Goal: Transaction & Acquisition: Purchase product/service

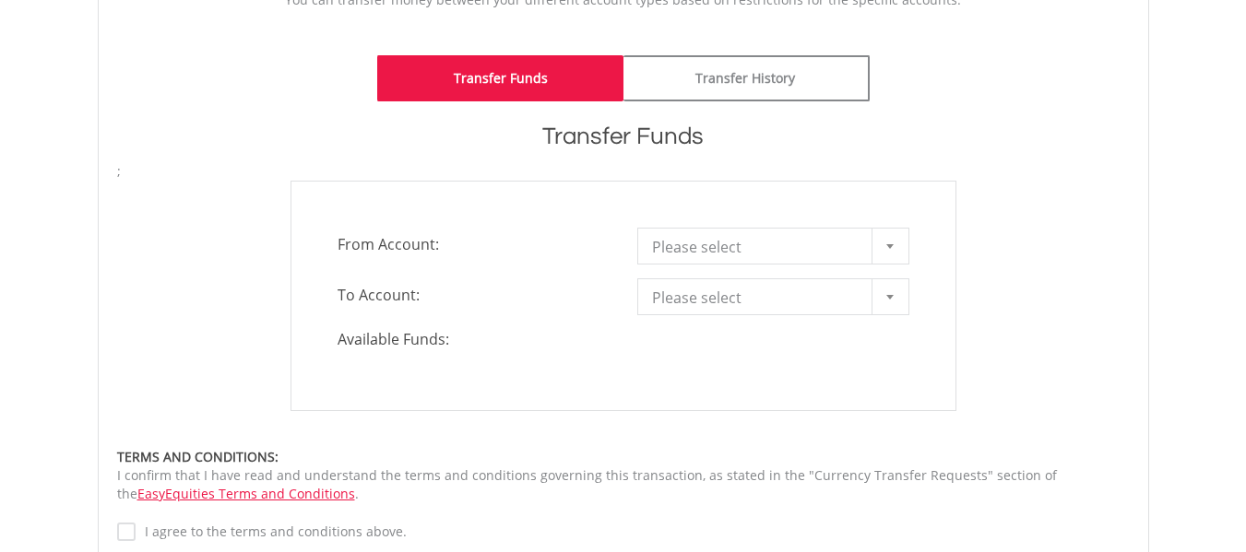
scroll to position [461, 0]
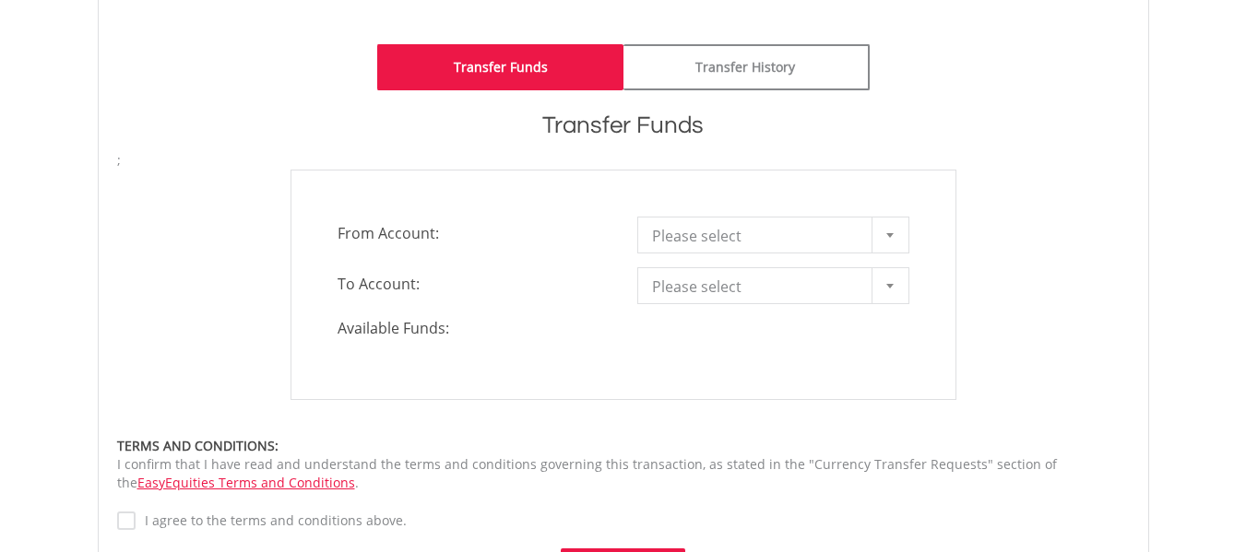
click at [887, 234] on b at bounding box center [889, 235] width 7 height 5
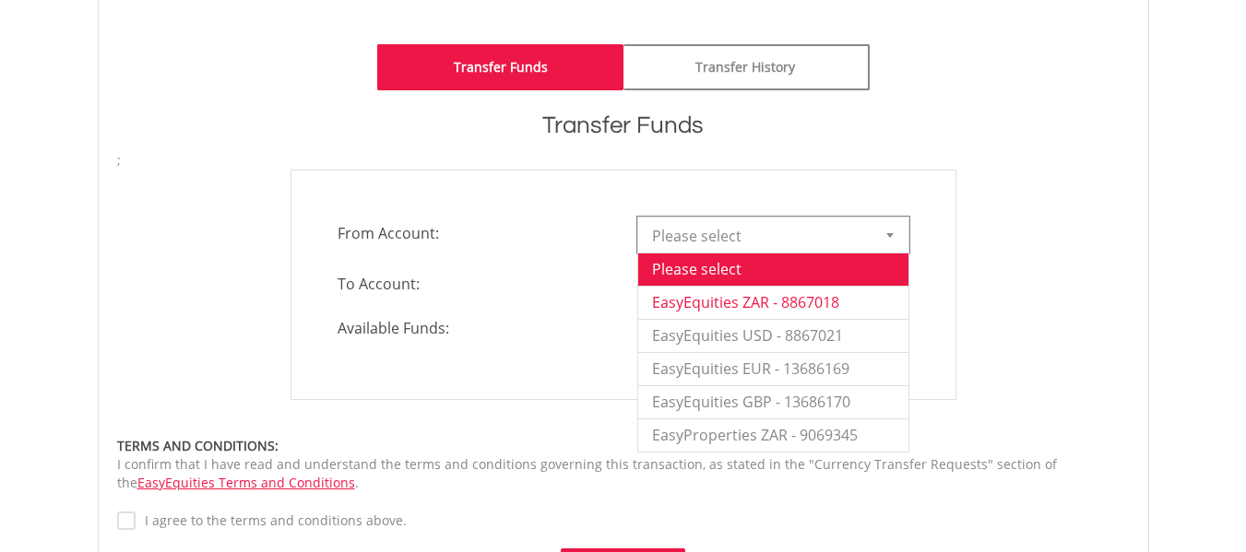
click at [795, 299] on li "EasyEquities ZAR - 8867018" at bounding box center [773, 302] width 270 height 33
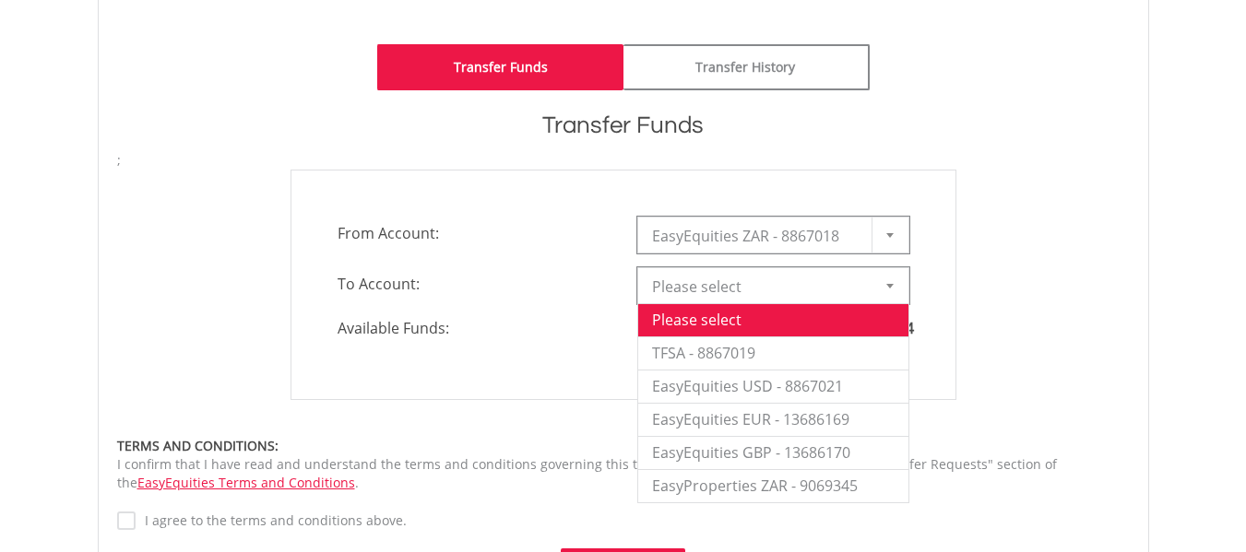
click at [888, 284] on b at bounding box center [889, 286] width 7 height 5
click at [822, 453] on li "EasyEquities GBP - 13686170" at bounding box center [773, 452] width 270 height 33
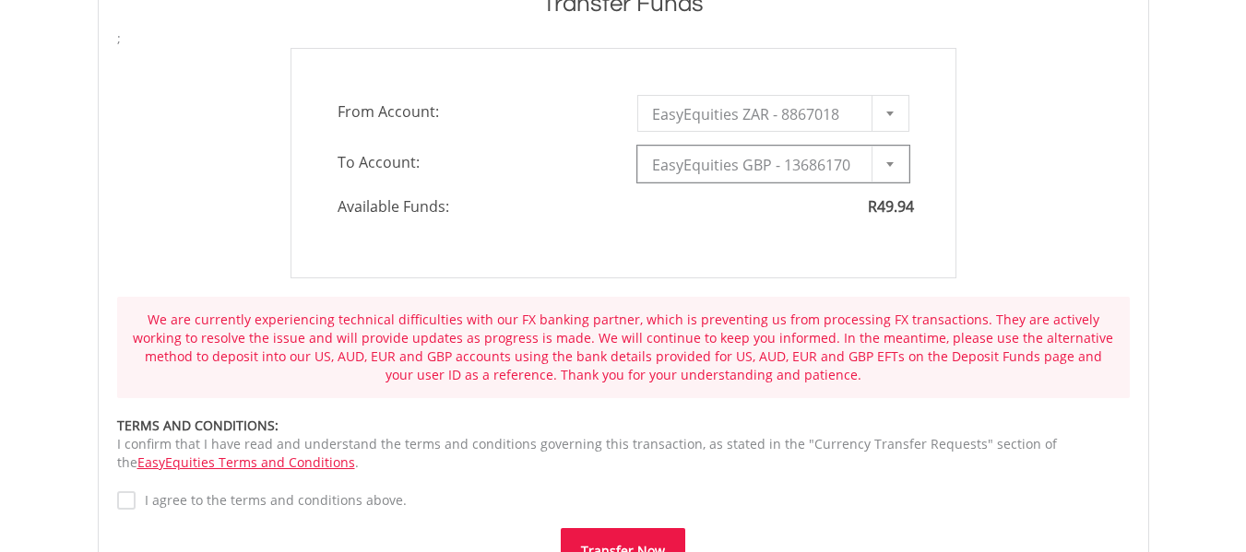
scroll to position [645, 0]
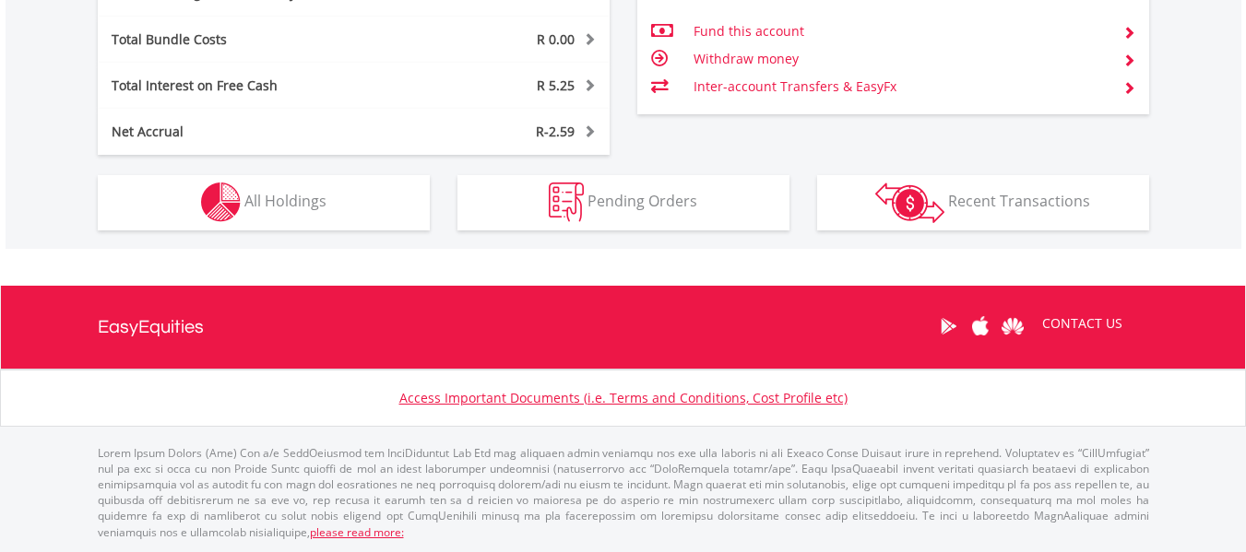
scroll to position [177, 350]
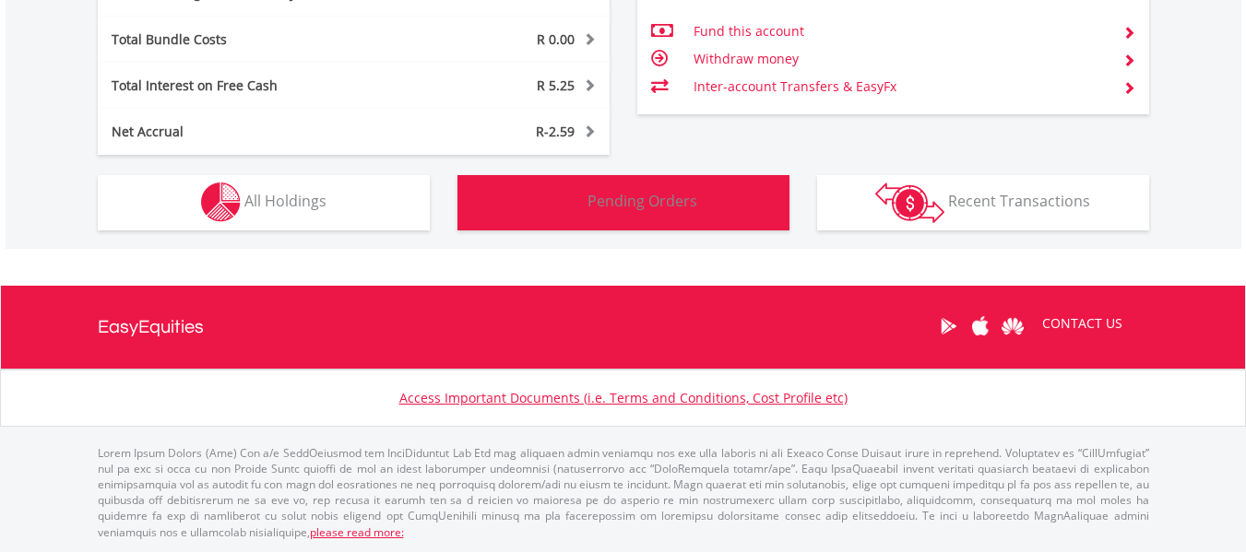
click at [645, 207] on span "Pending Orders" at bounding box center [642, 201] width 110 height 20
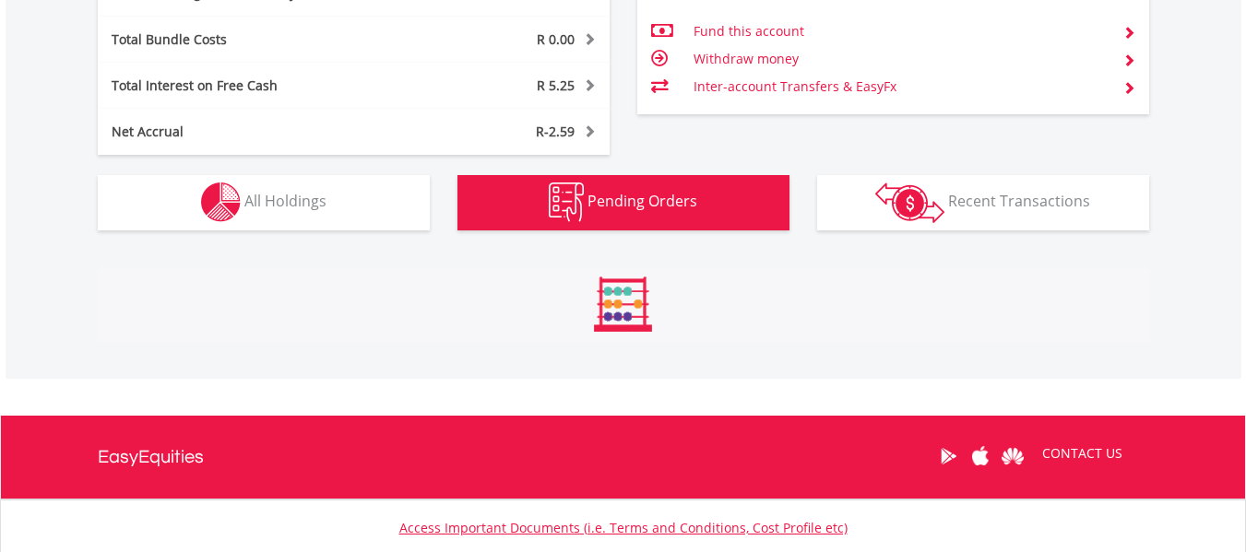
scroll to position [1258, 0]
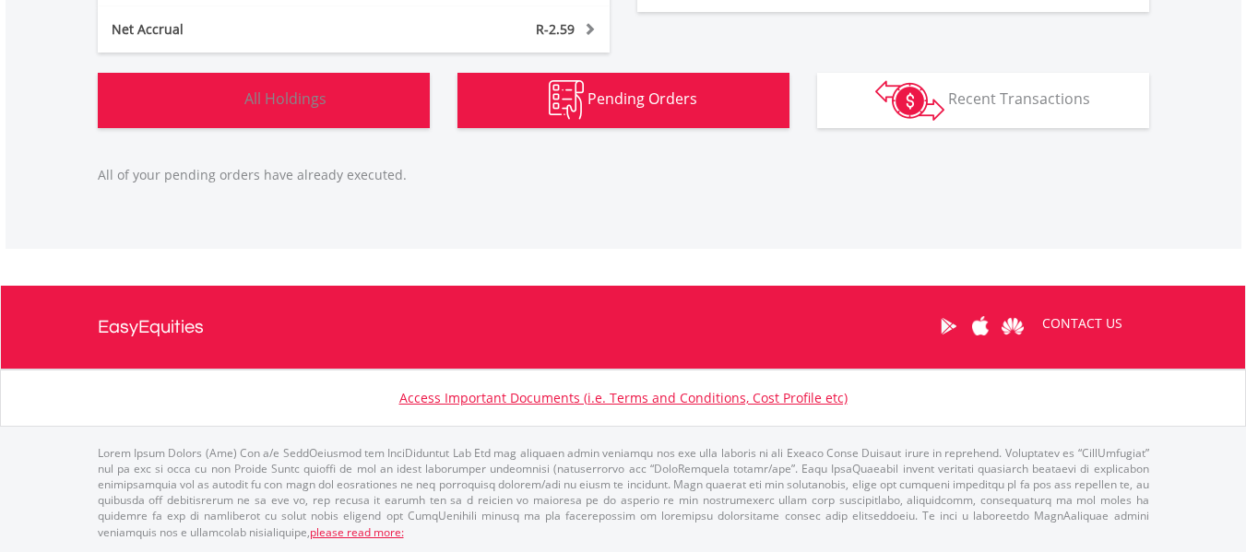
click at [317, 100] on span "All Holdings" at bounding box center [285, 99] width 82 height 20
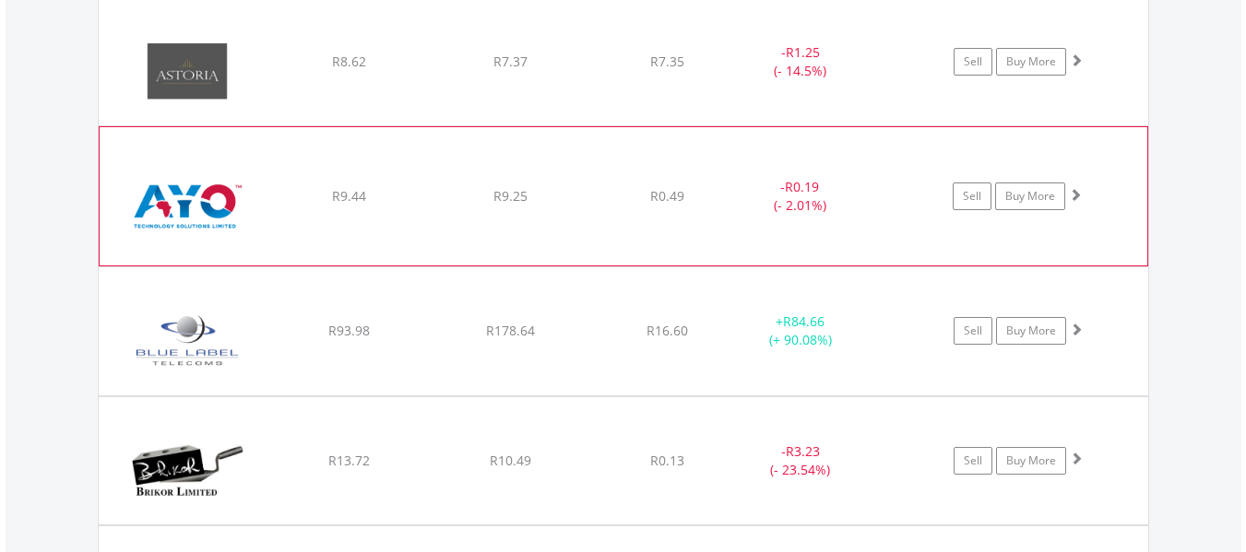
scroll to position [1718, 0]
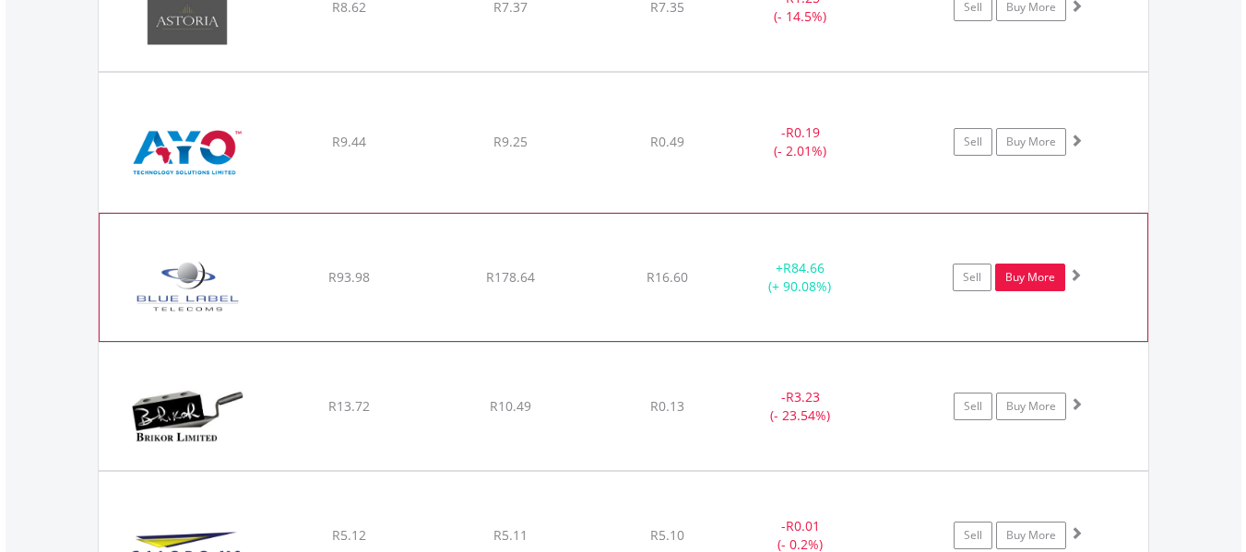
click at [1024, 276] on link "Buy More" at bounding box center [1030, 278] width 70 height 28
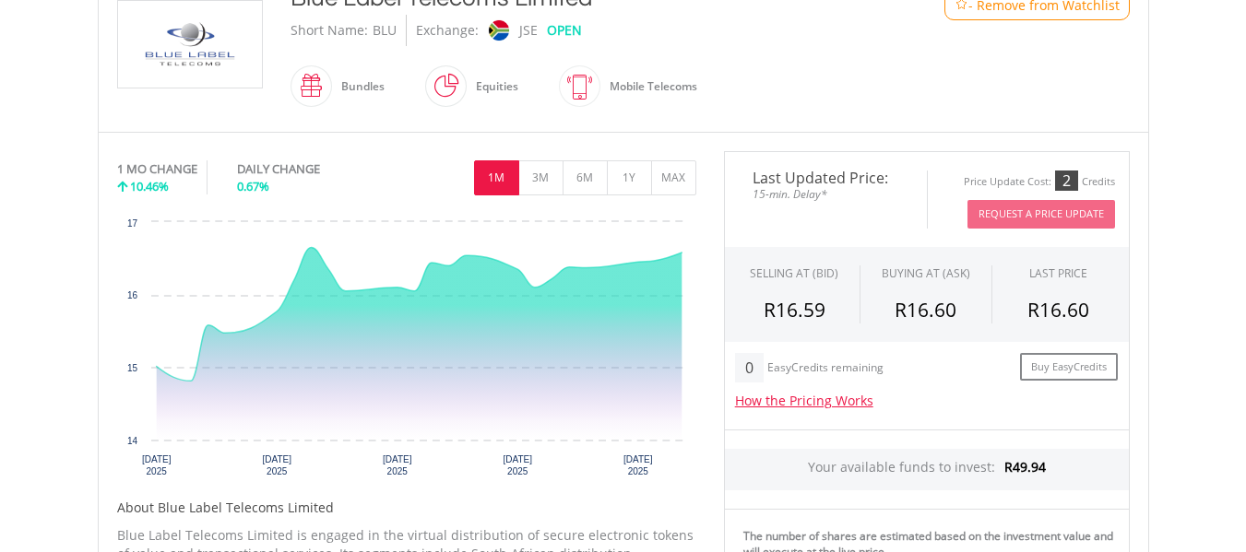
scroll to position [645, 0]
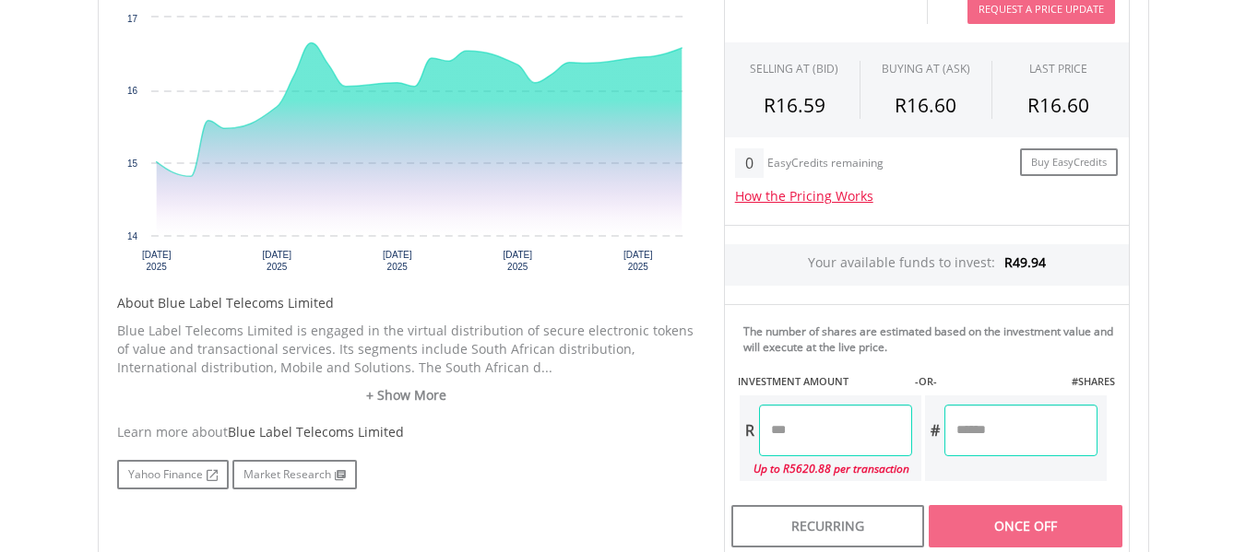
click at [781, 423] on input "number" at bounding box center [835, 431] width 153 height 52
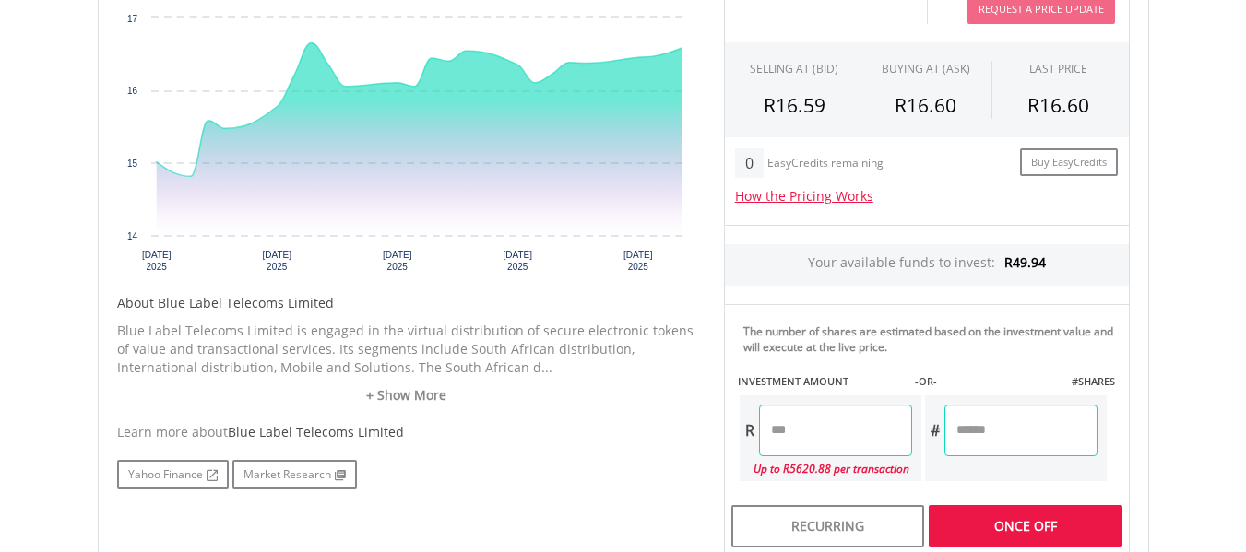
type input "*****"
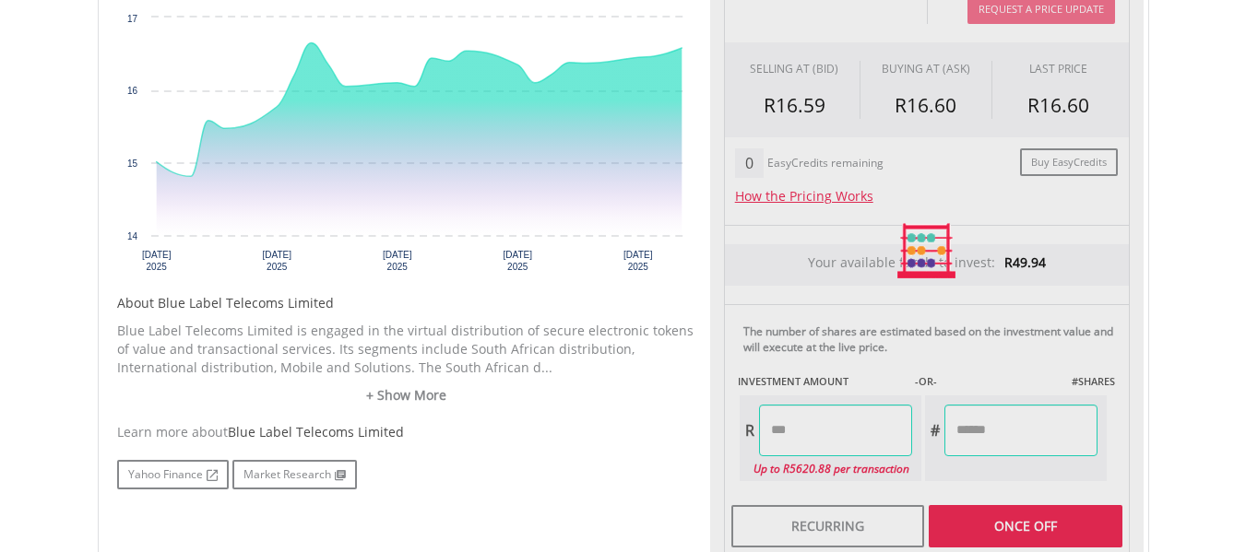
click at [672, 461] on div "Yahoo Finance Market Research" at bounding box center [406, 475] width 579 height 30
type input "*****"
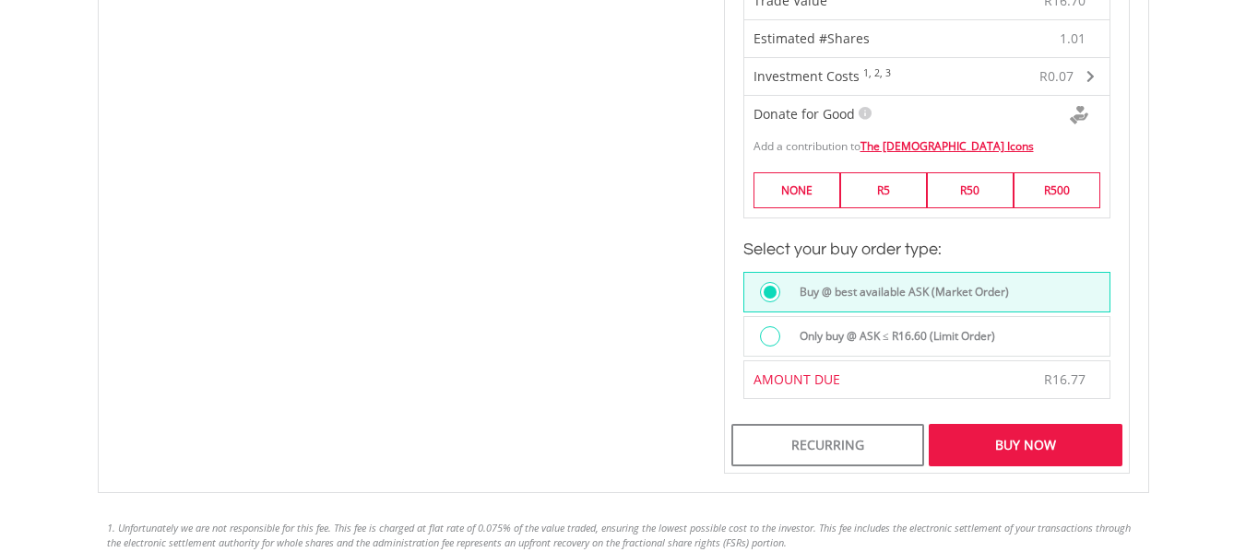
scroll to position [1199, 0]
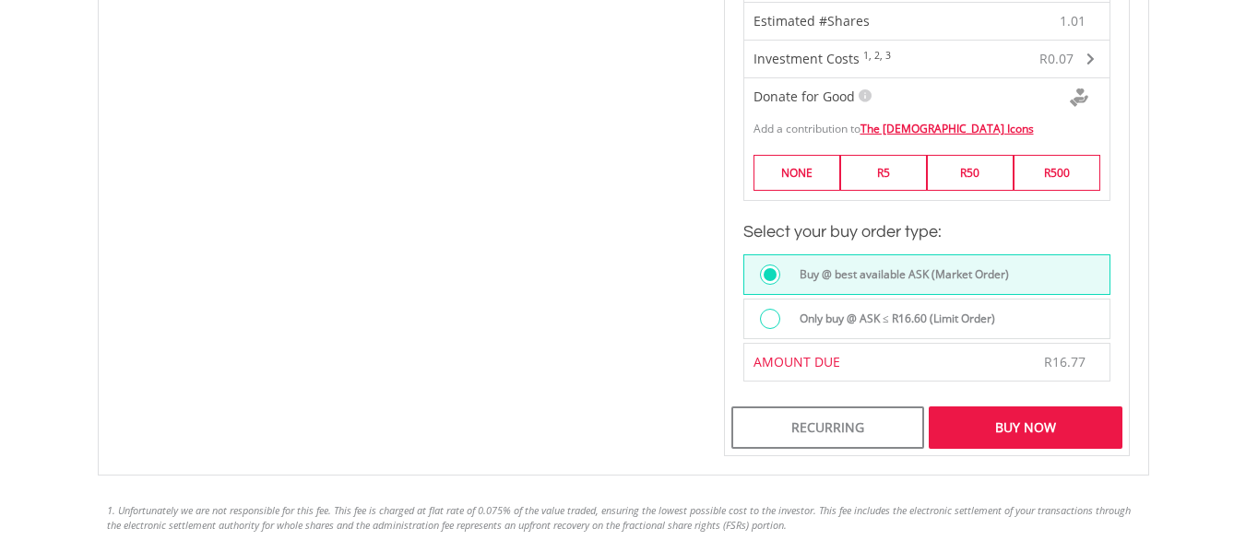
click at [1019, 423] on div "Buy Now" at bounding box center [1024, 428] width 193 height 42
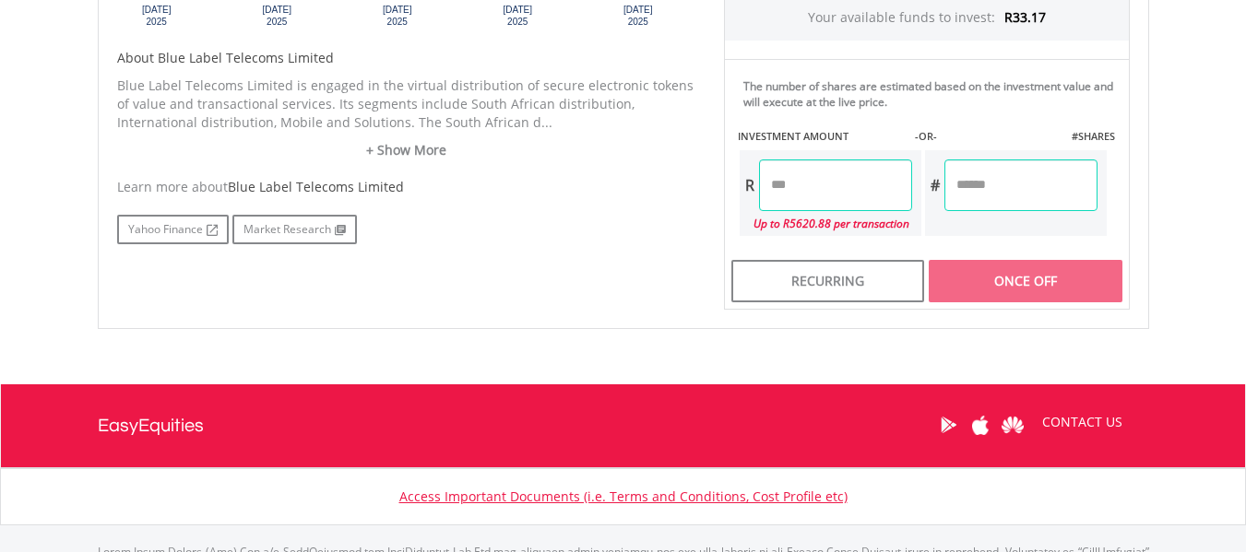
scroll to position [713, 0]
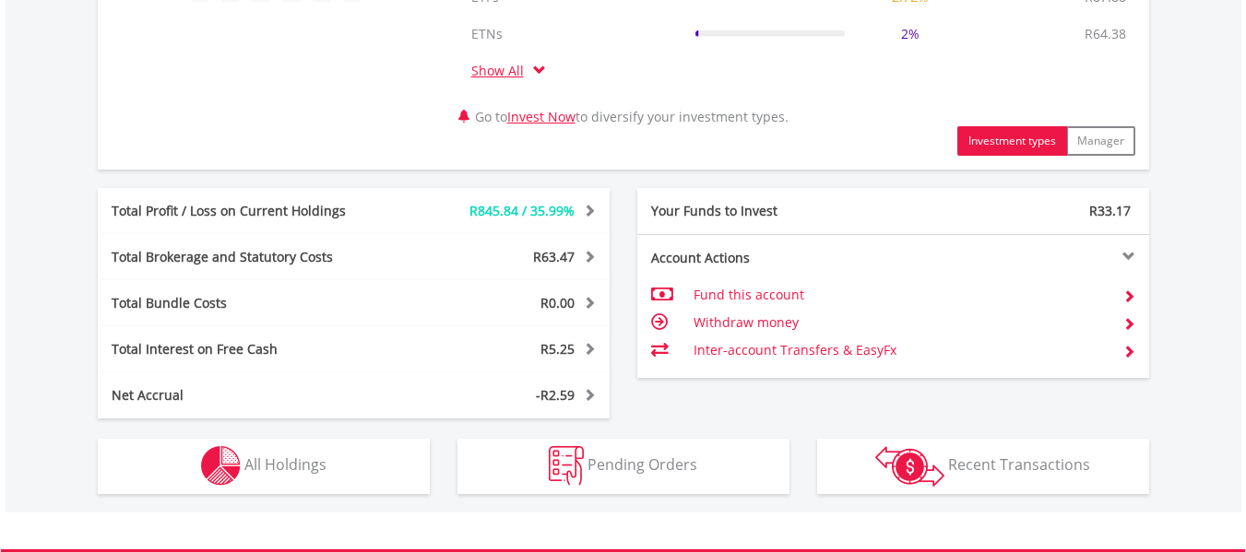
scroll to position [922, 0]
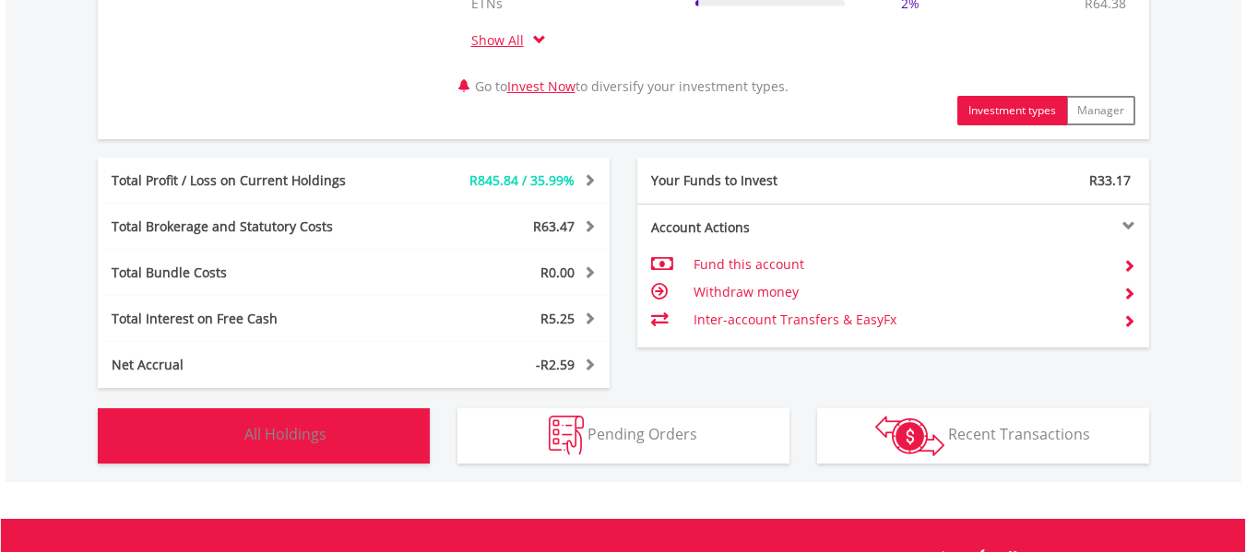
click at [362, 433] on button "Holdings All Holdings" at bounding box center [264, 435] width 332 height 55
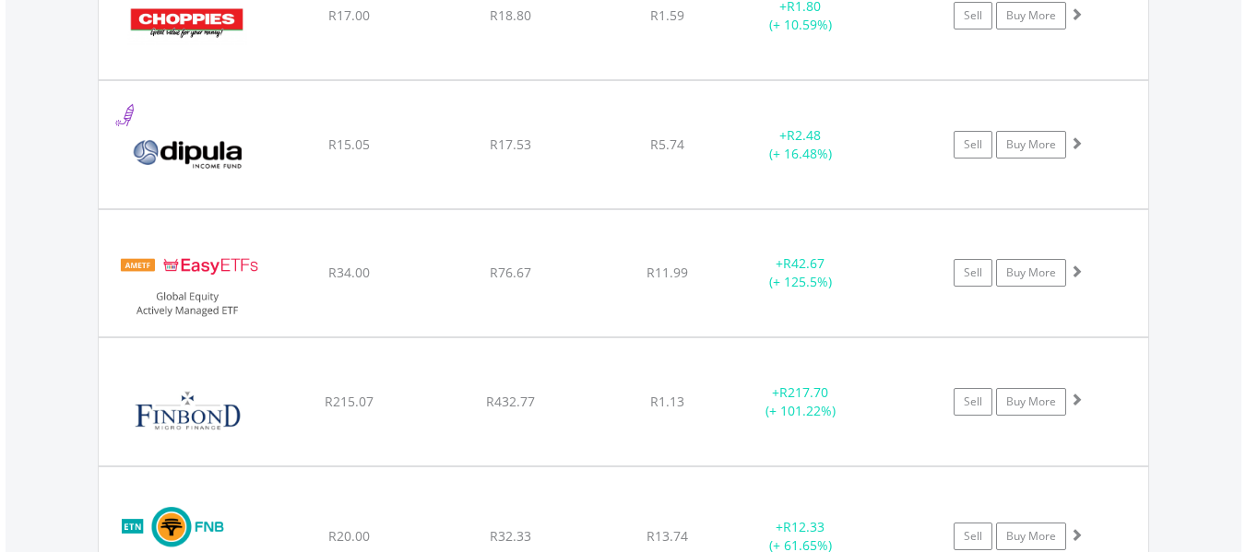
scroll to position [2455, 0]
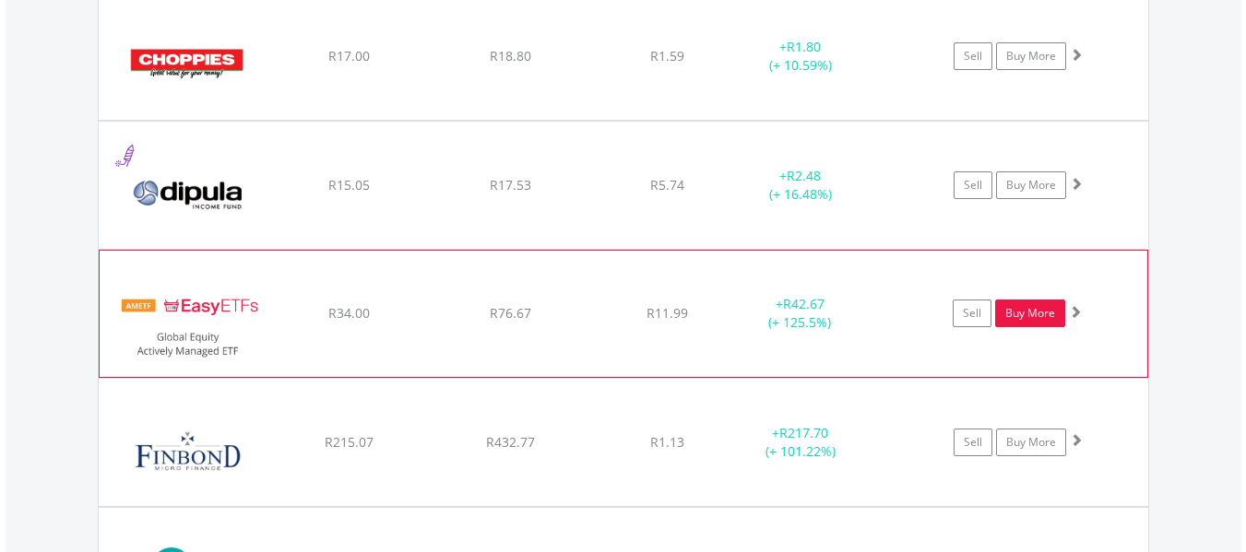
click at [1035, 319] on link "Buy More" at bounding box center [1030, 314] width 70 height 28
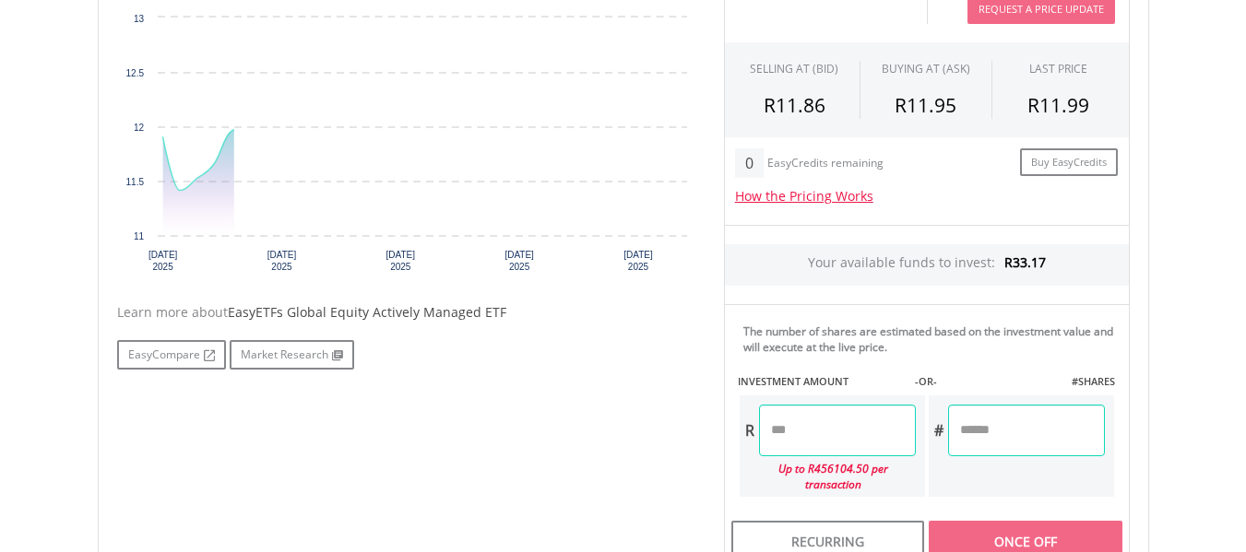
scroll to position [738, 0]
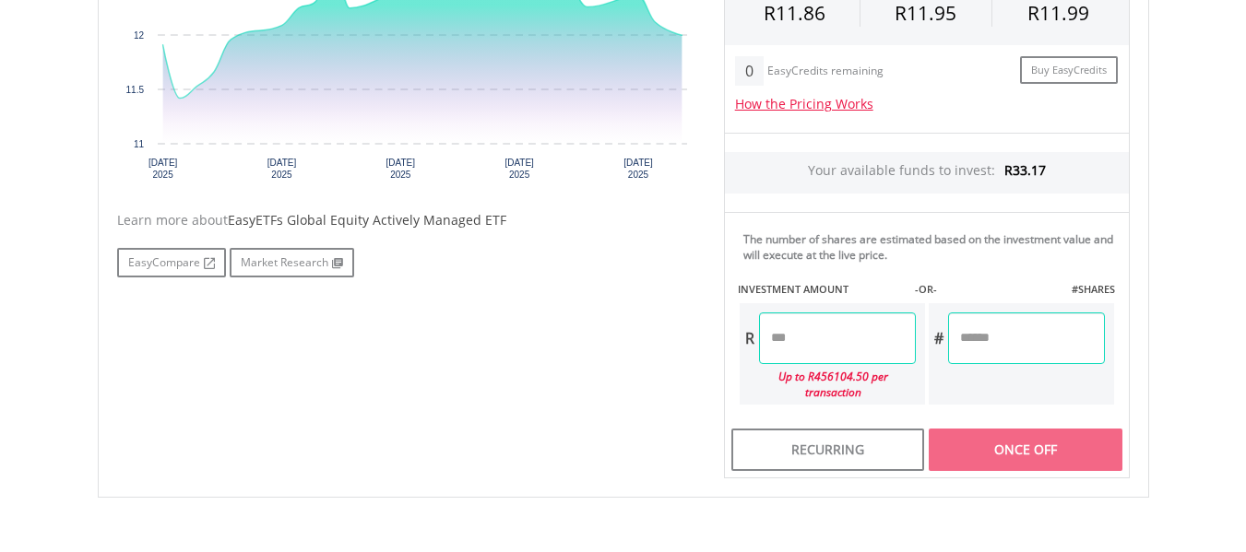
click at [804, 343] on input "number" at bounding box center [837, 339] width 157 height 52
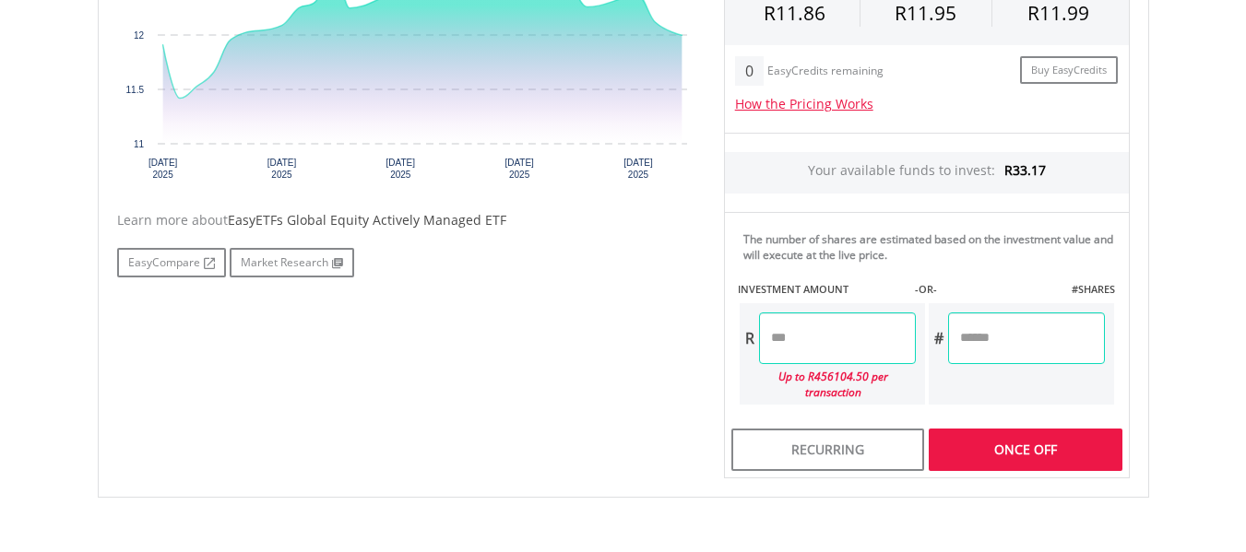
click at [597, 396] on div "No chart available. 1 MO CHANGE 0.76% DAILY CHANGE -0.99% 1M 3M 6M 1Y MAX Chart…" at bounding box center [623, 166] width 1040 height 625
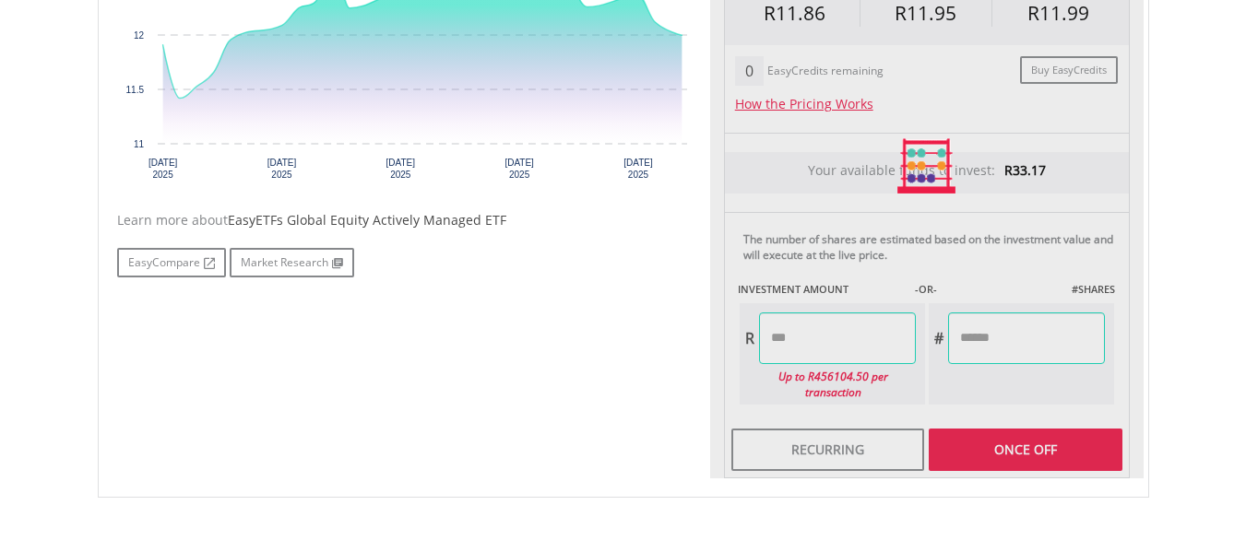
type input "*****"
type input "******"
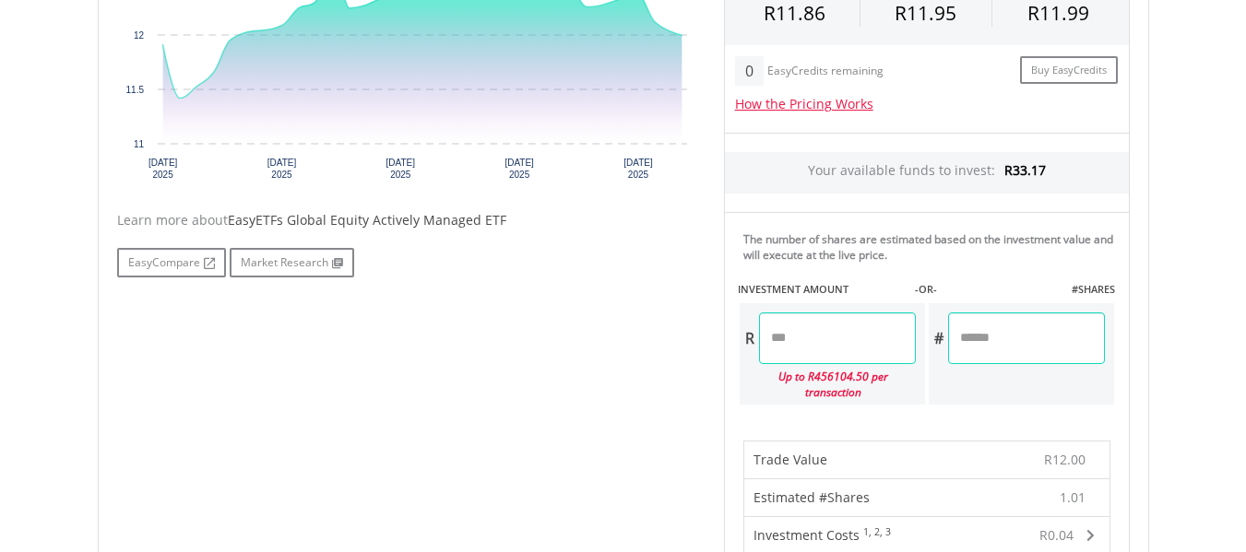
click at [813, 337] on input "*****" at bounding box center [837, 339] width 157 height 52
type input "*****"
click at [612, 384] on div "No chart available. 1 MO CHANGE 0.76% DAILY CHANGE -0.99% 1M 3M 6M 1Y MAX Chart…" at bounding box center [623, 393] width 1040 height 1079
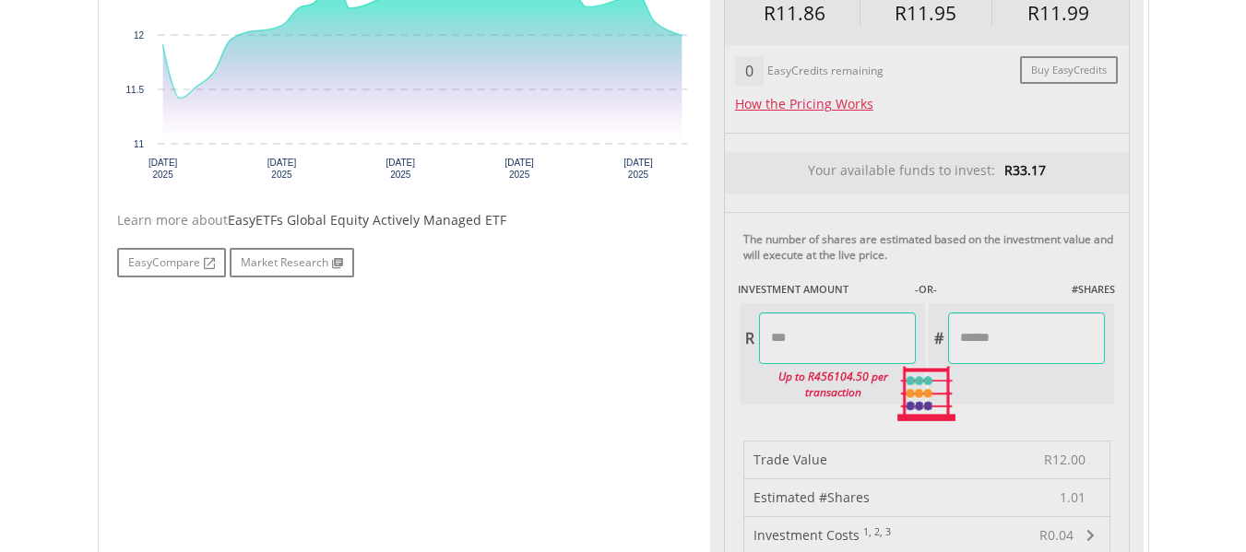
type input "******"
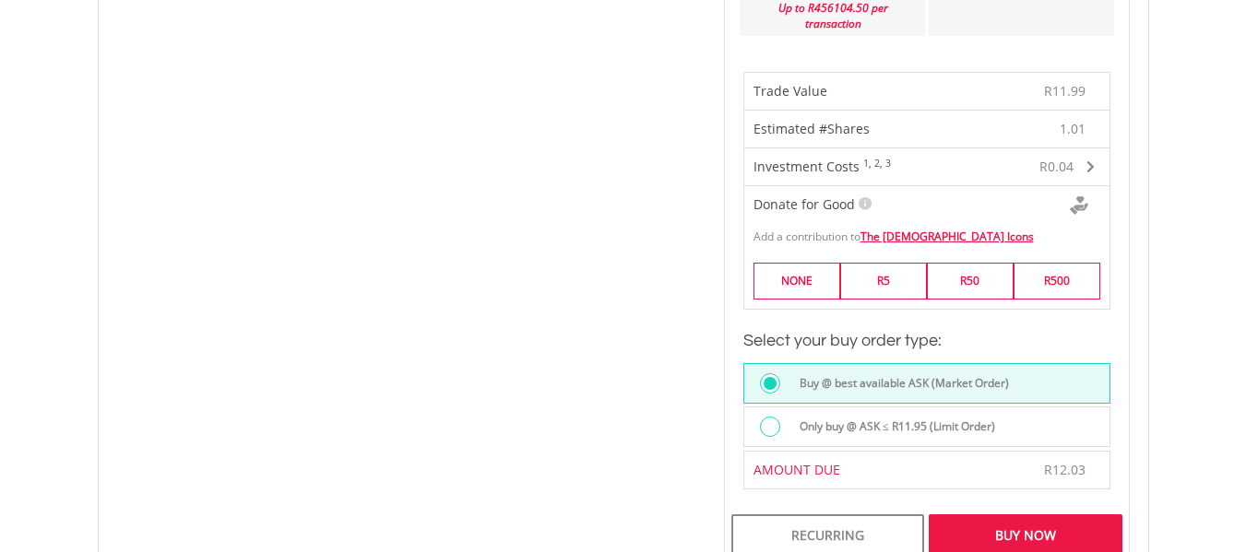
scroll to position [1291, 0]
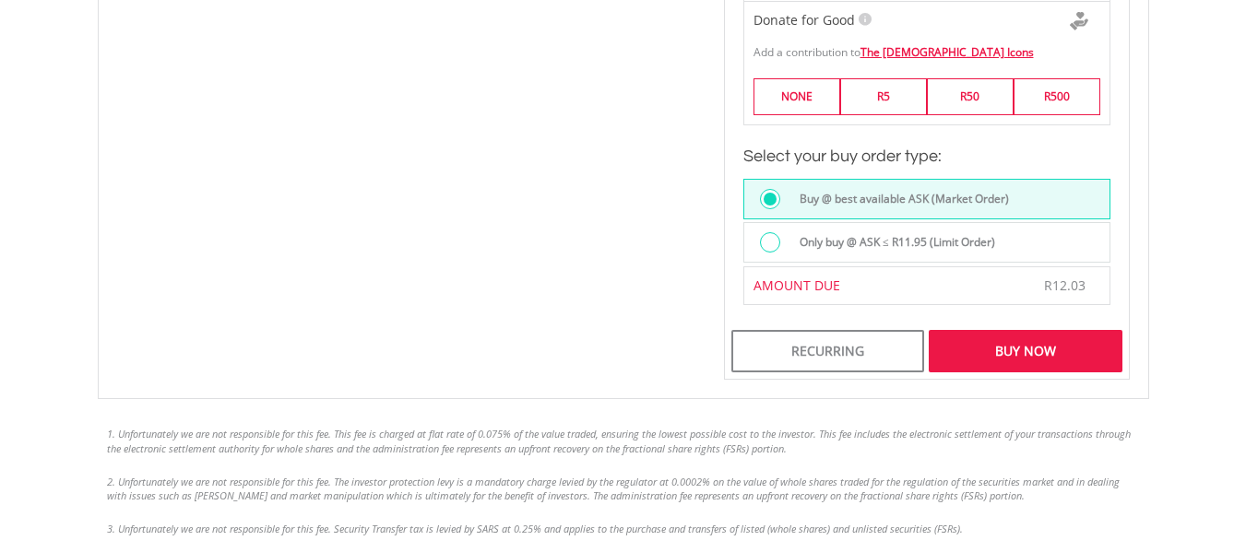
click at [1062, 338] on div "Buy Now" at bounding box center [1024, 351] width 193 height 42
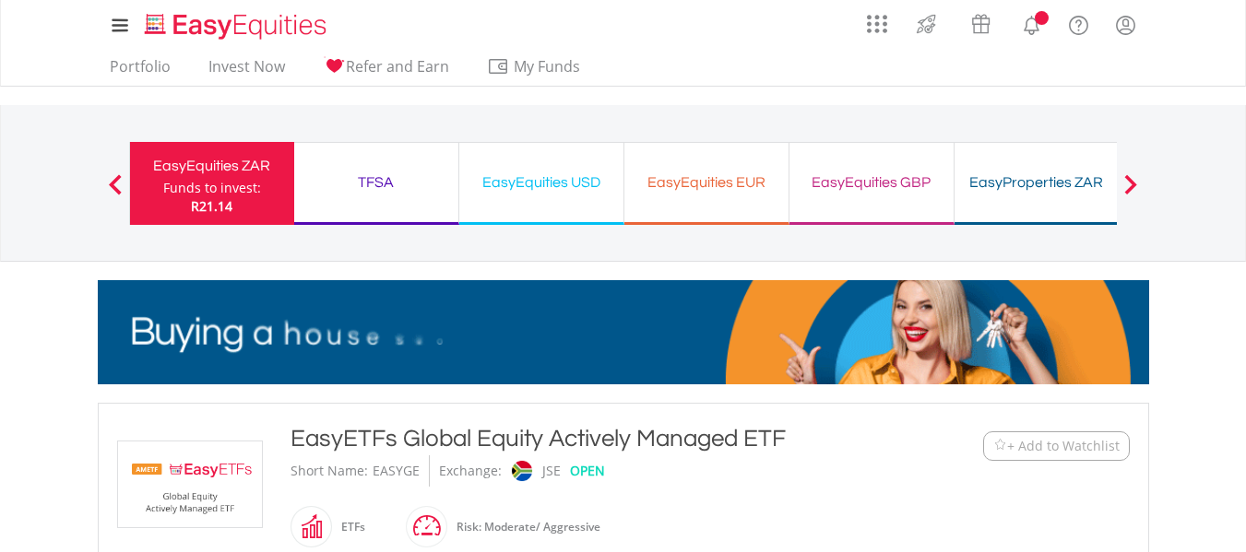
scroll to position [989, 0]
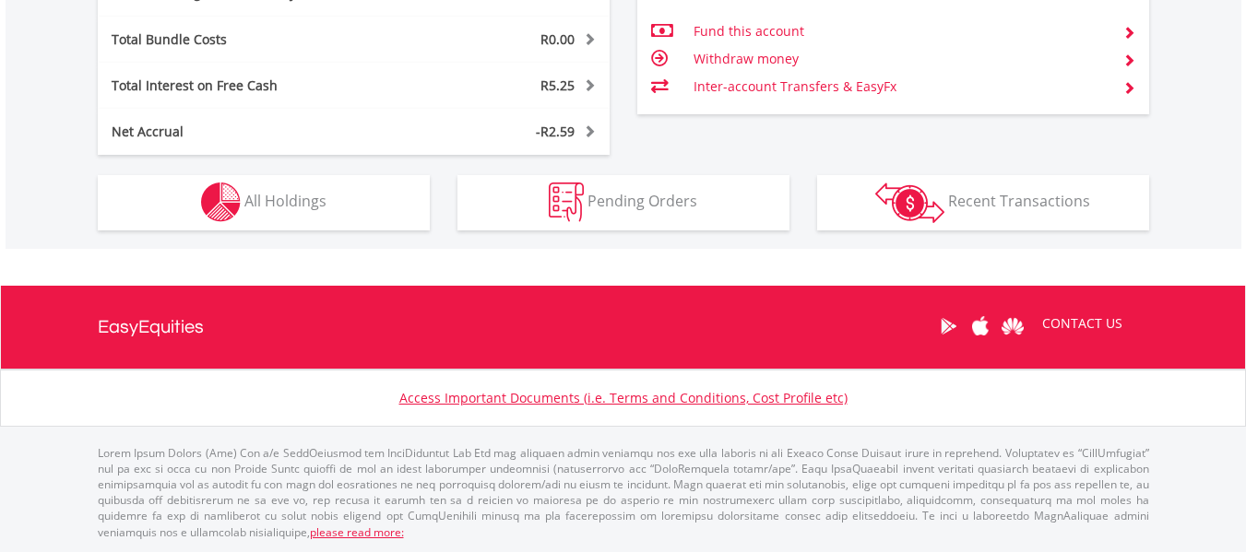
scroll to position [177, 350]
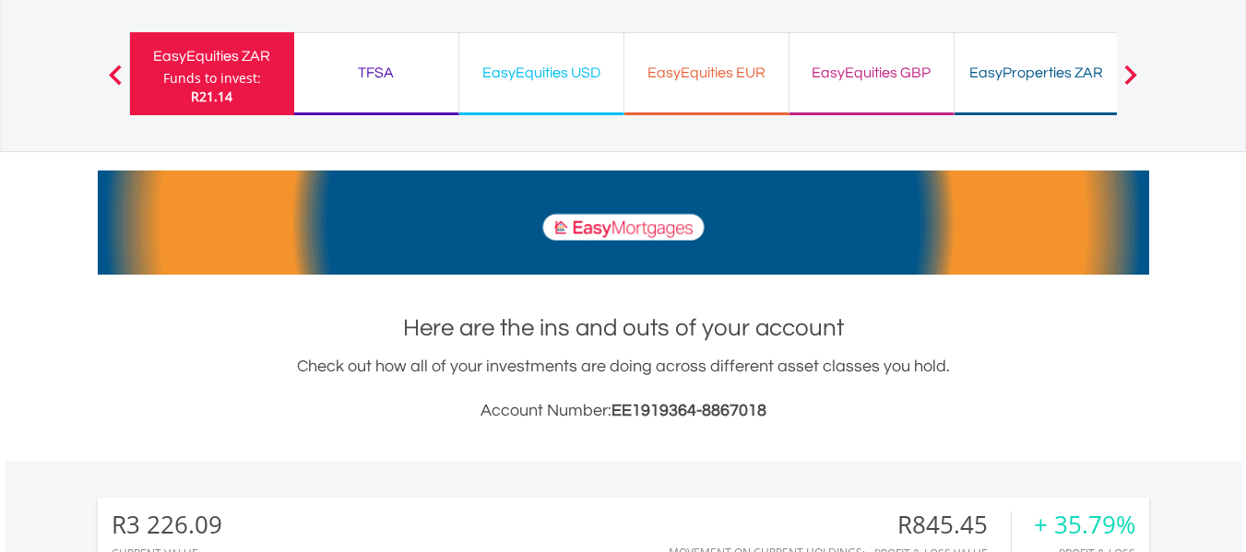
scroll to position [0, 0]
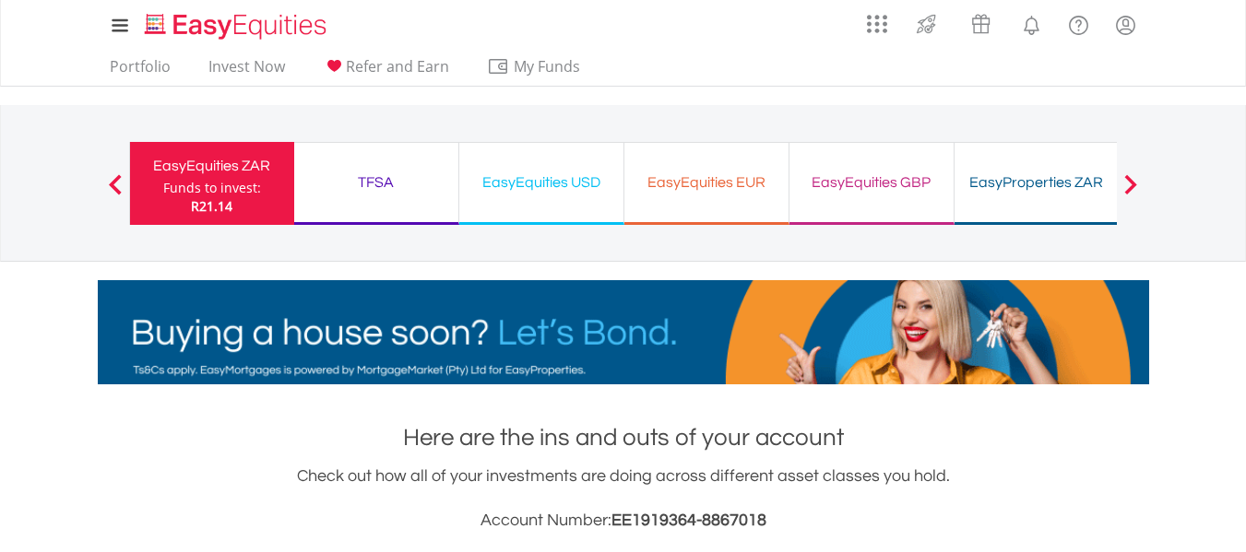
click at [220, 190] on div "Funds to invest:" at bounding box center [212, 188] width 98 height 18
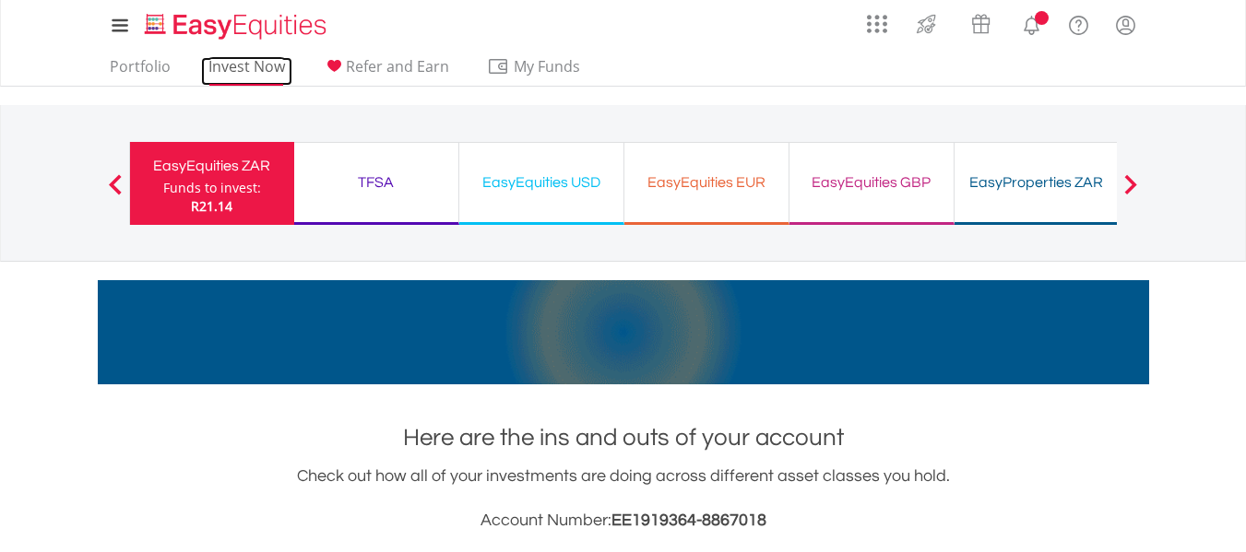
click at [243, 63] on link "Invest Now" at bounding box center [246, 71] width 91 height 29
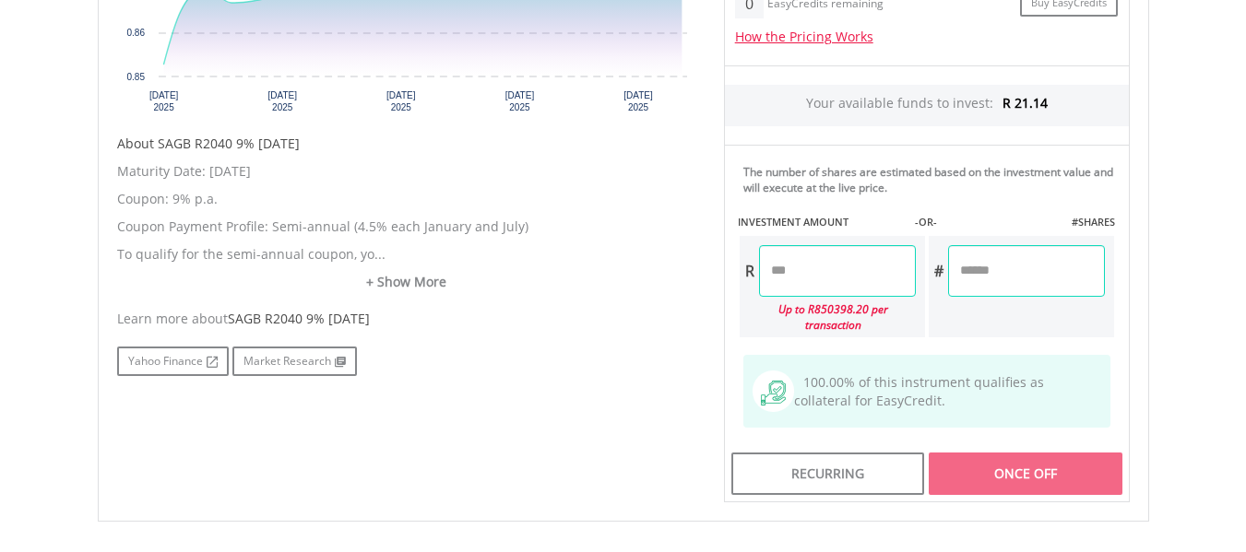
scroll to position [778, 0]
click at [807, 270] on input "number" at bounding box center [837, 272] width 157 height 52
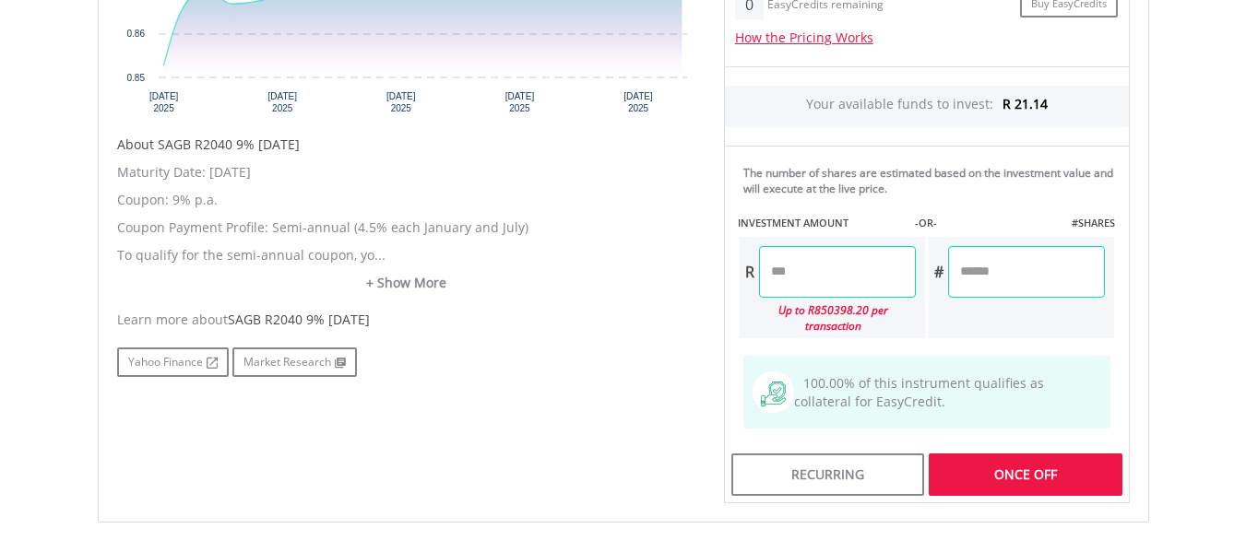
click at [638, 446] on div "No chart available. 1 MO CHANGE 4.34% DAILY CHANGE 0.31% 1M 3M 6M 1Y MAX Chart …" at bounding box center [623, 146] width 1040 height 716
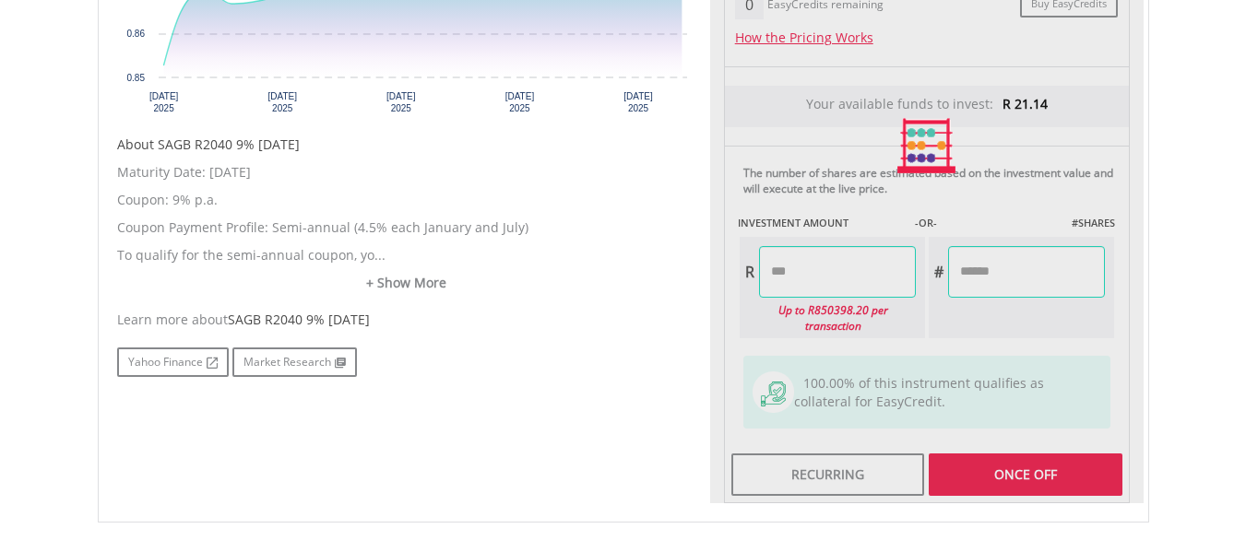
type input "****"
type input "******"
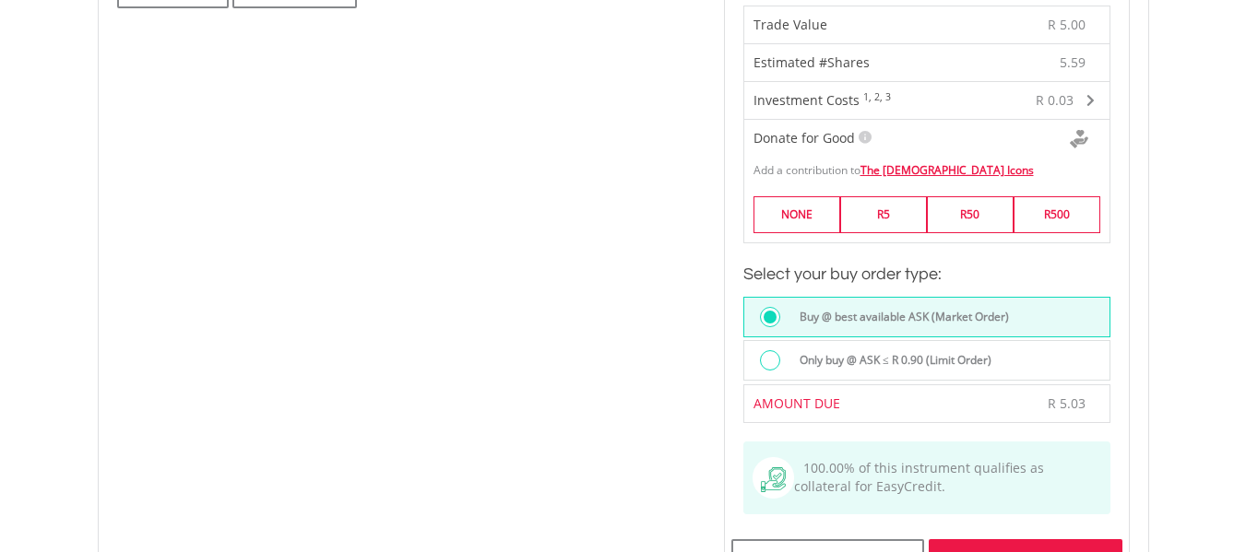
scroll to position [1331, 0]
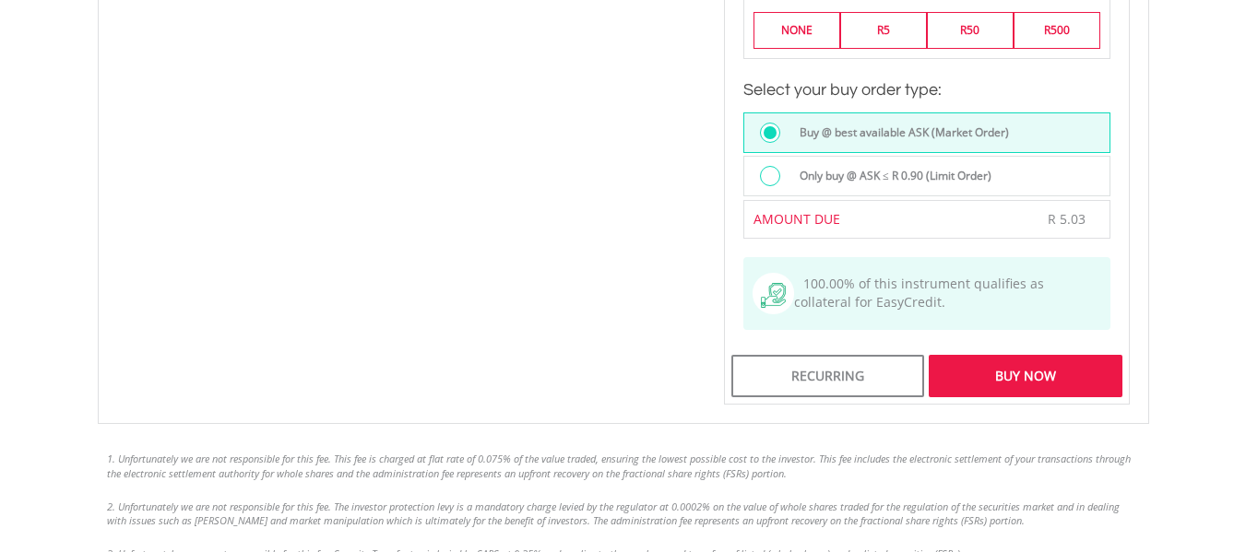
click at [1013, 362] on div "Buy Now" at bounding box center [1024, 376] width 193 height 42
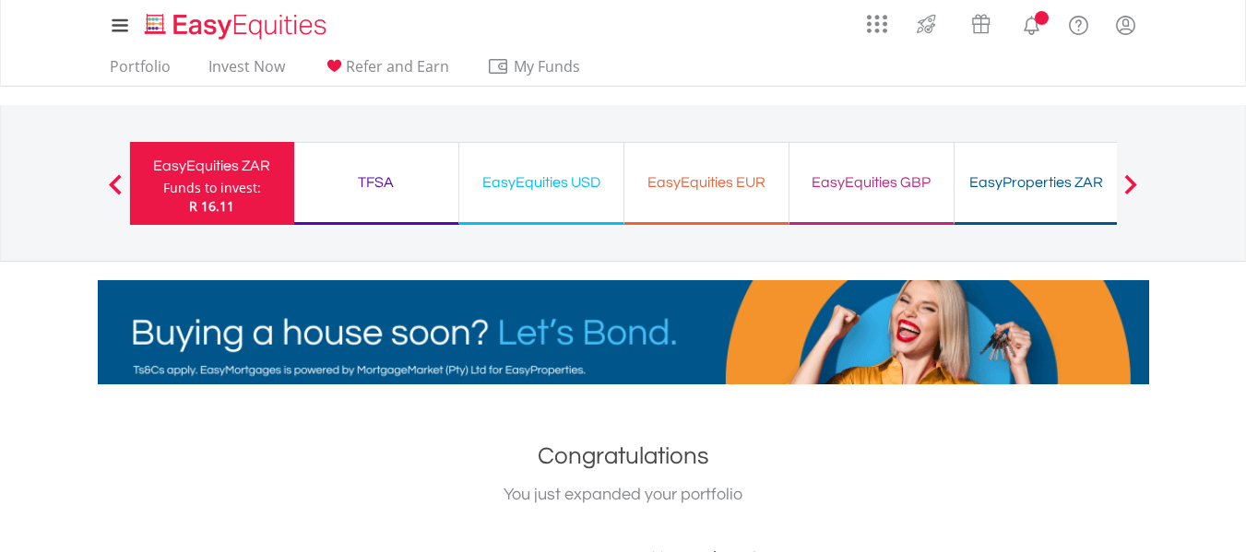
click at [942, 449] on h1 "Congratulations" at bounding box center [623, 456] width 1051 height 33
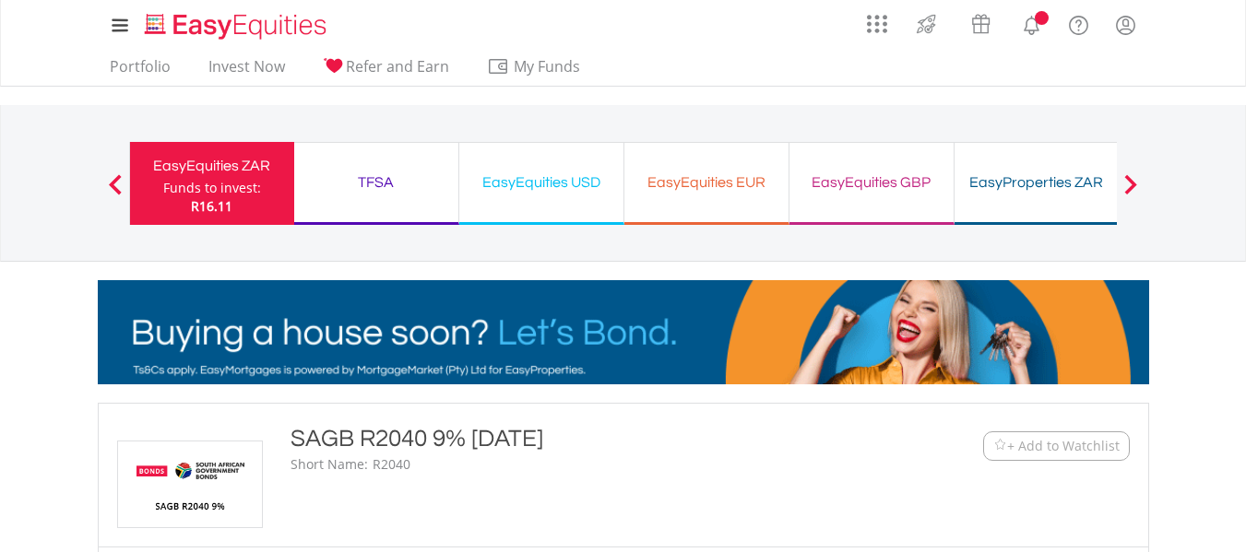
scroll to position [1055, 0]
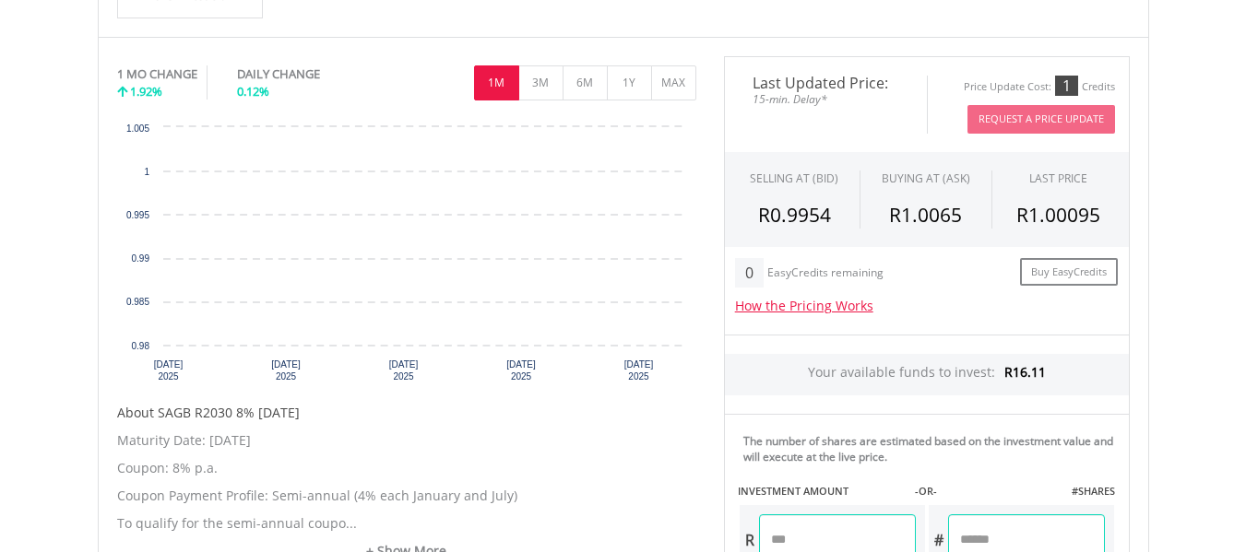
scroll to position [645, 0]
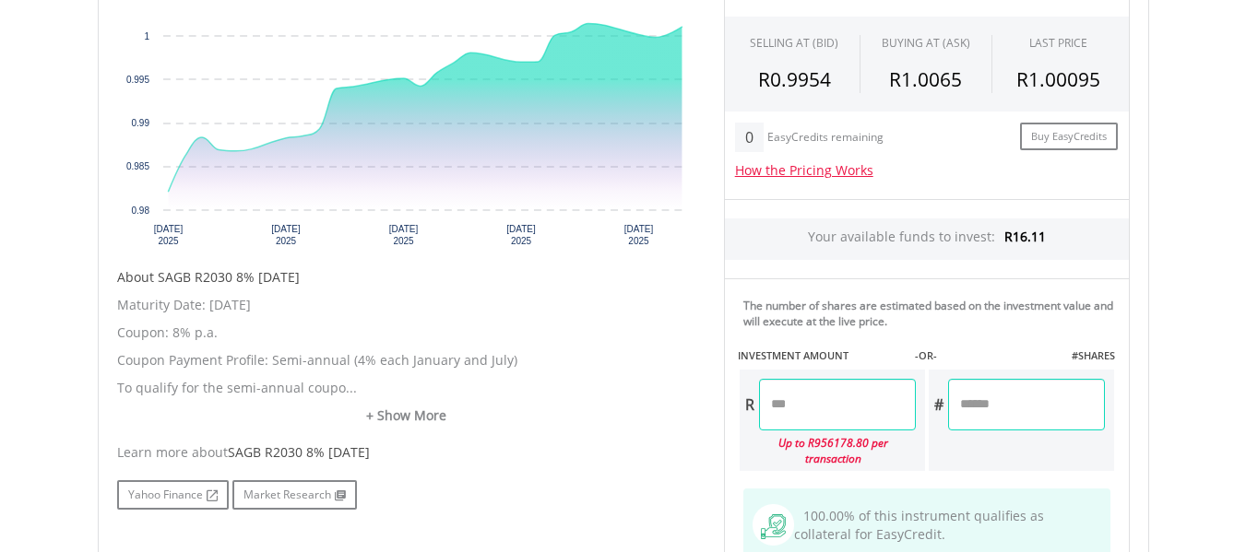
click at [827, 399] on input "number" at bounding box center [837, 405] width 157 height 52
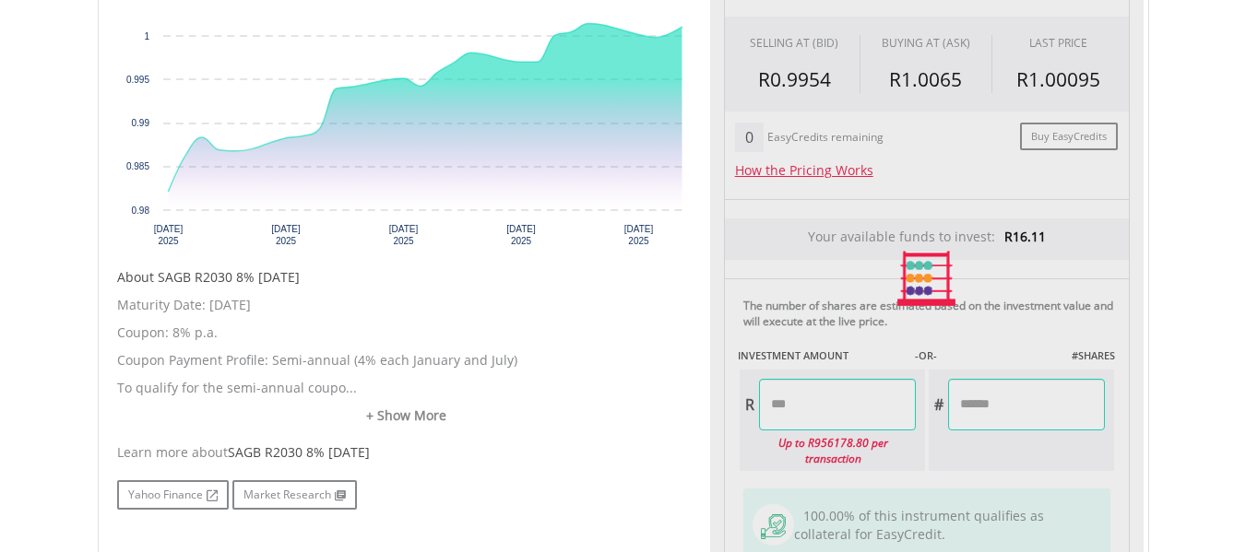
click at [607, 445] on div "Learn more about SAGB R2030 8% 31/01/30" at bounding box center [406, 452] width 579 height 18
type input "****"
type input "******"
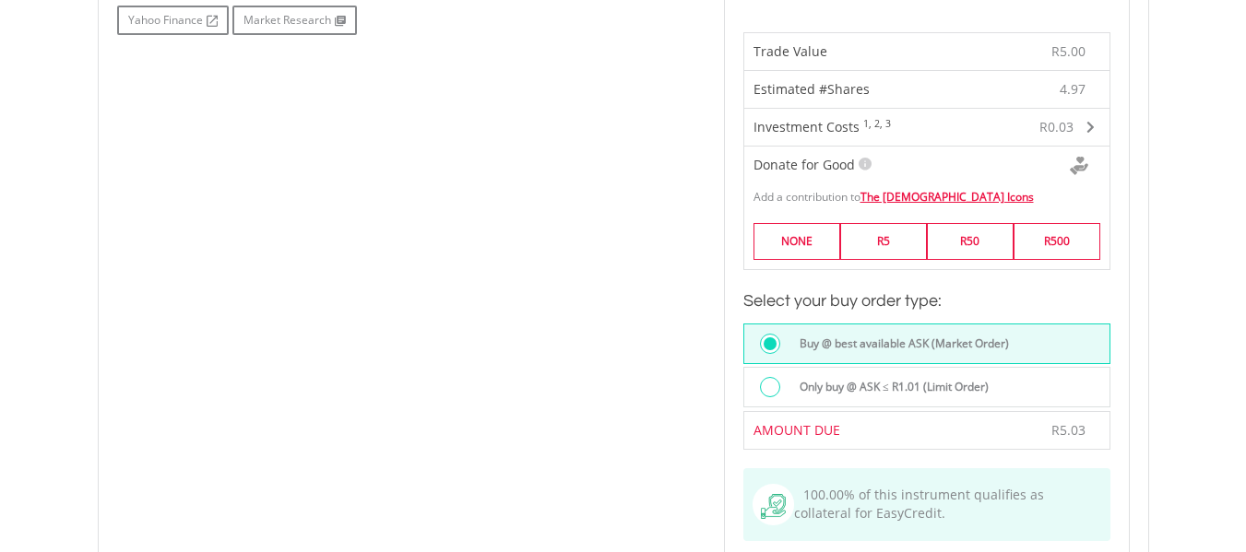
scroll to position [1291, 0]
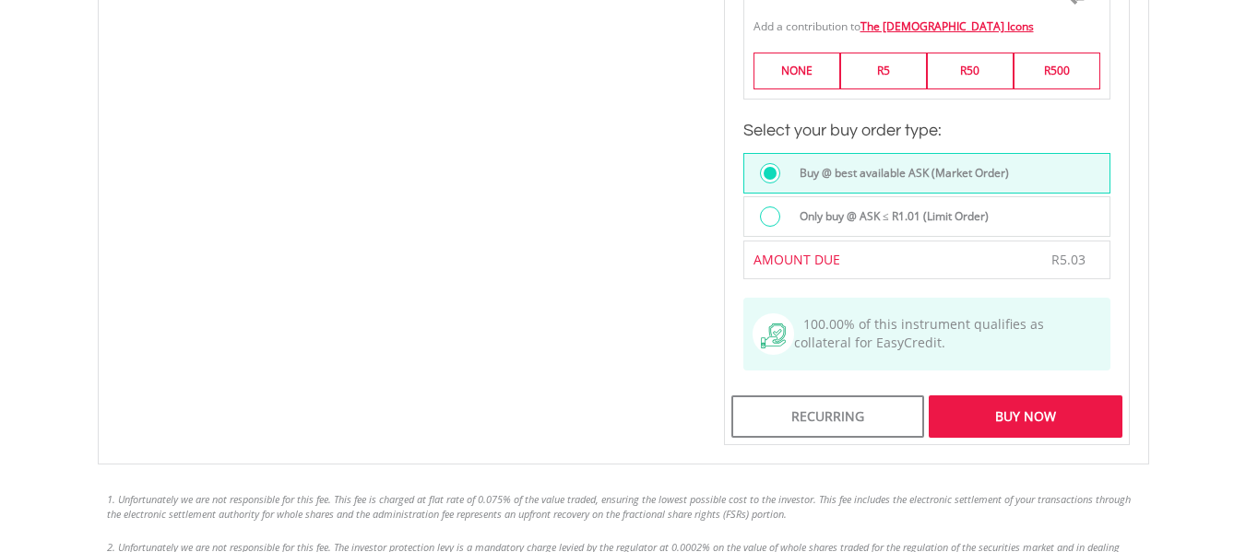
click at [1064, 396] on div "Buy Now" at bounding box center [1024, 417] width 193 height 42
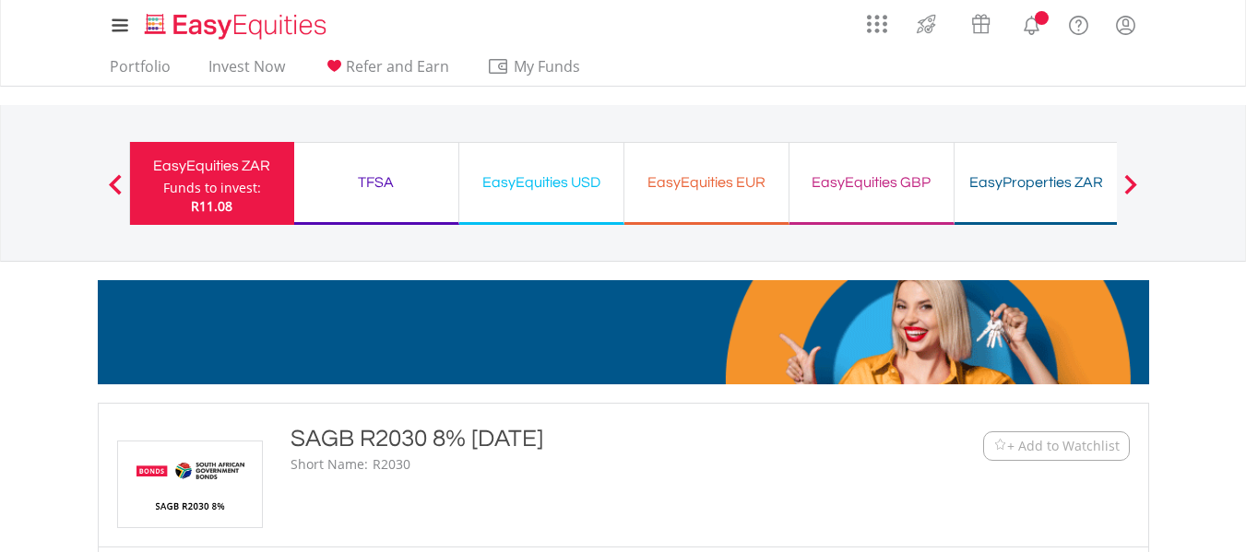
scroll to position [1055, 0]
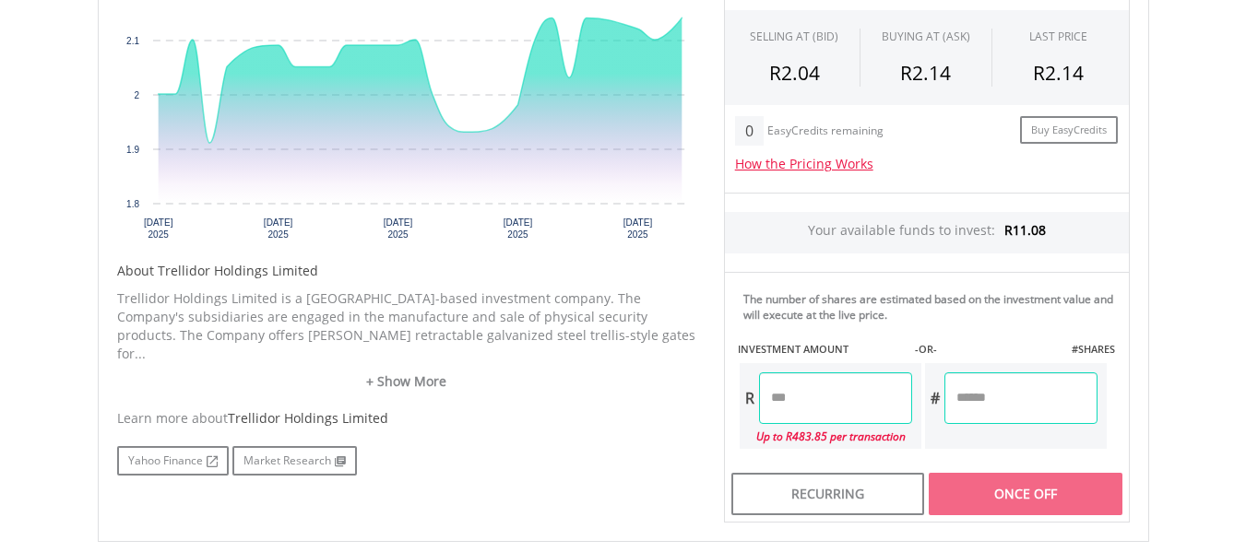
scroll to position [645, 0]
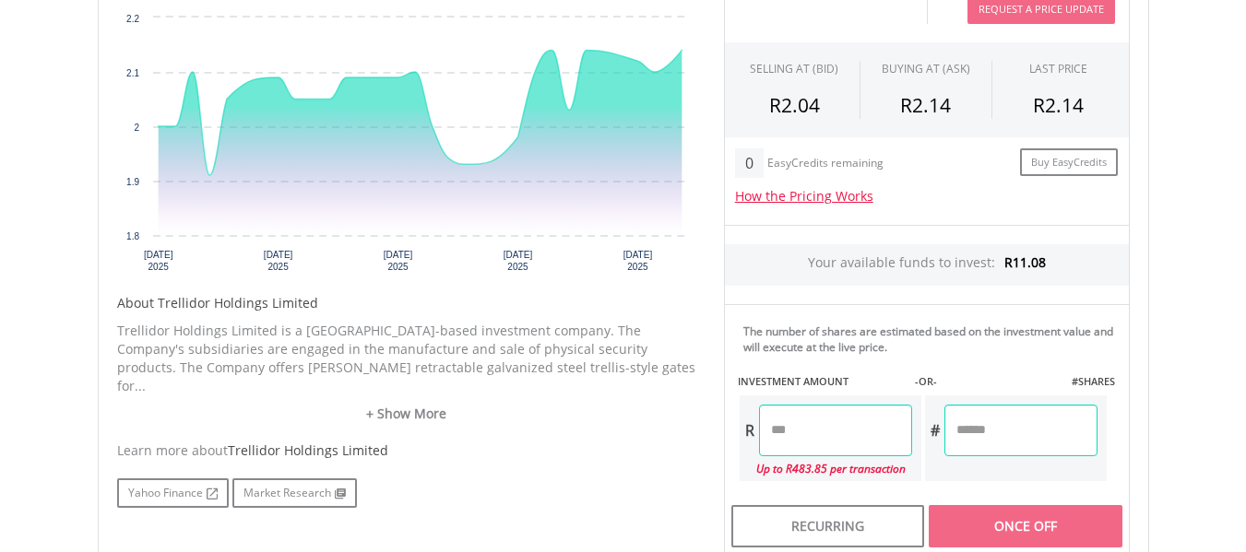
click at [790, 432] on input "number" at bounding box center [835, 431] width 153 height 52
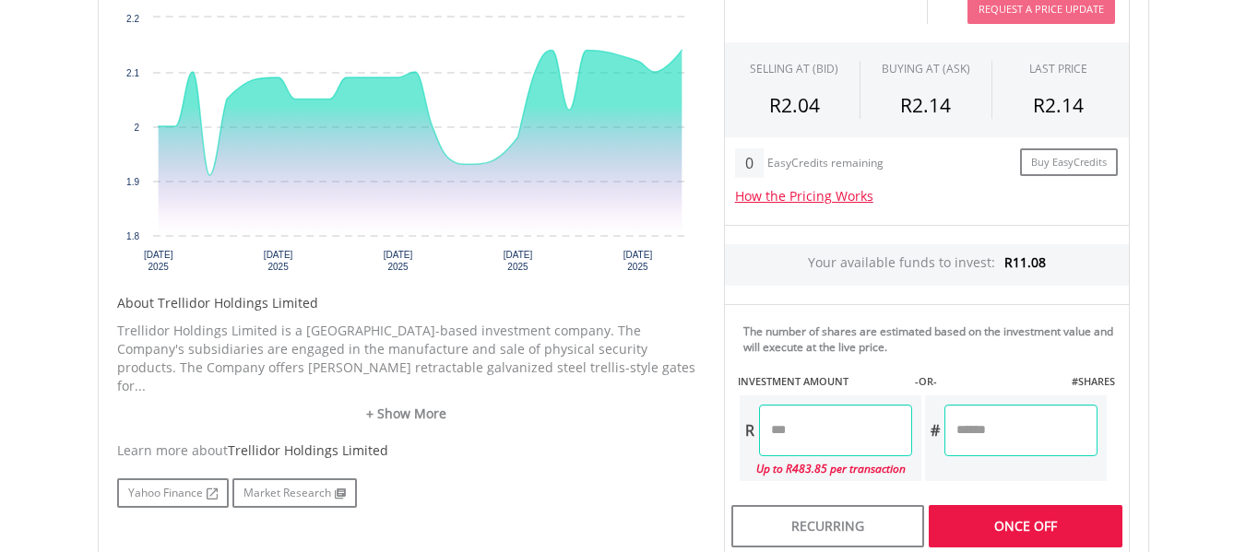
type input "****"
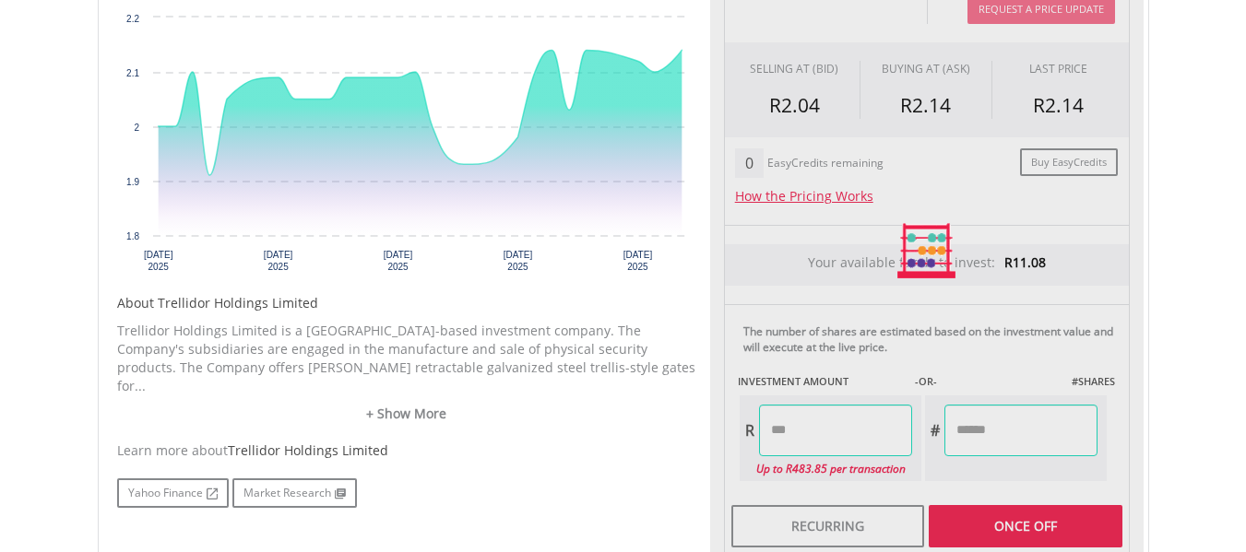
click at [644, 479] on div "Yahoo Finance Market Research" at bounding box center [406, 494] width 579 height 30
type input "******"
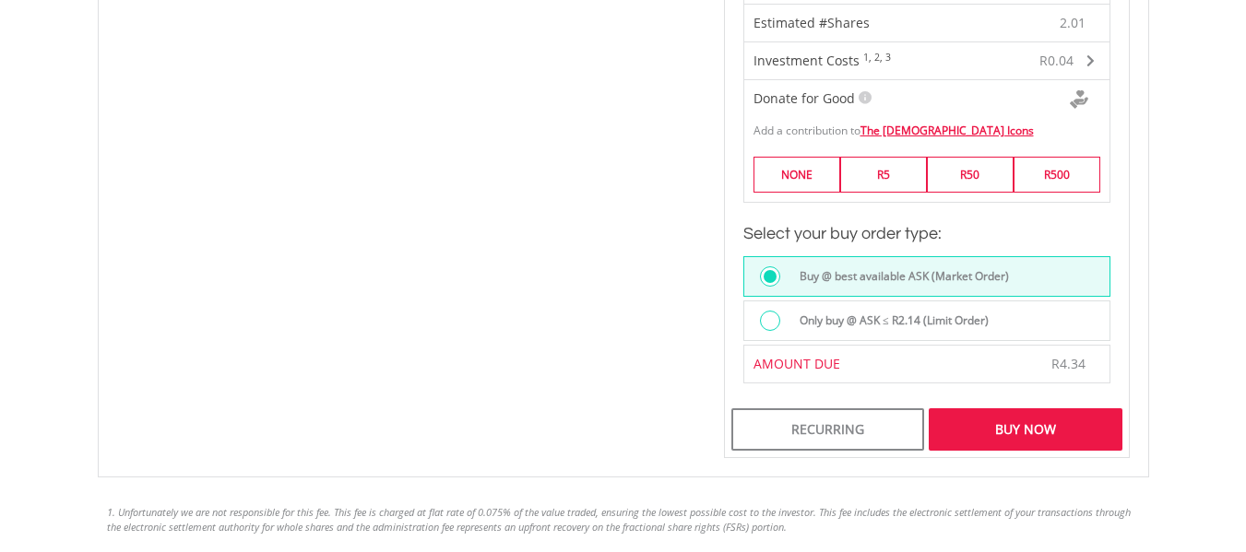
scroll to position [1291, 0]
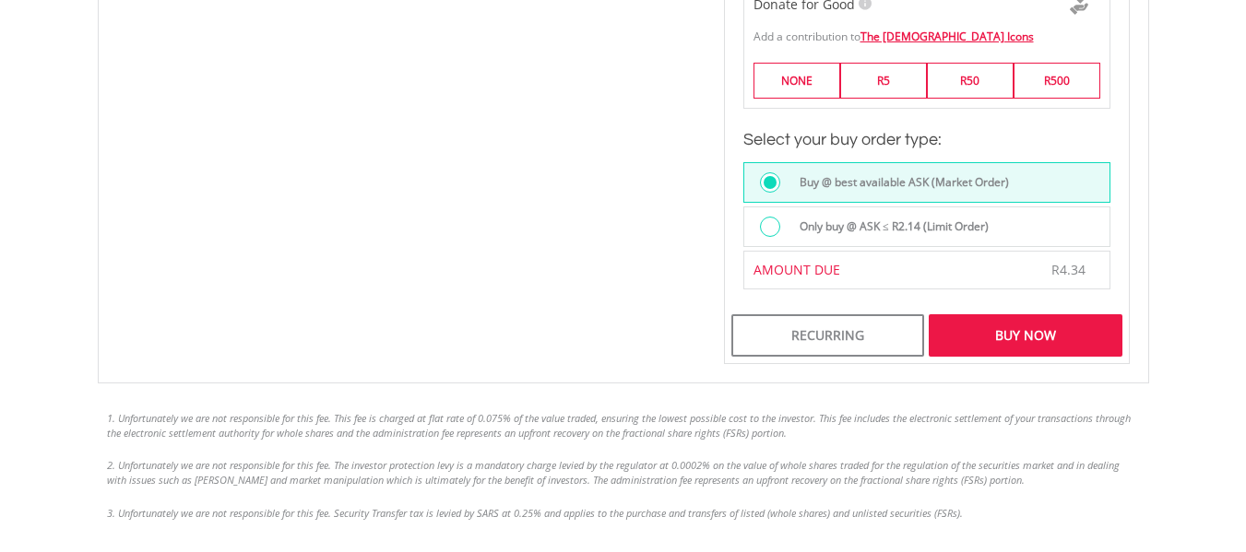
click at [1023, 336] on div "Buy Now" at bounding box center [1024, 335] width 193 height 42
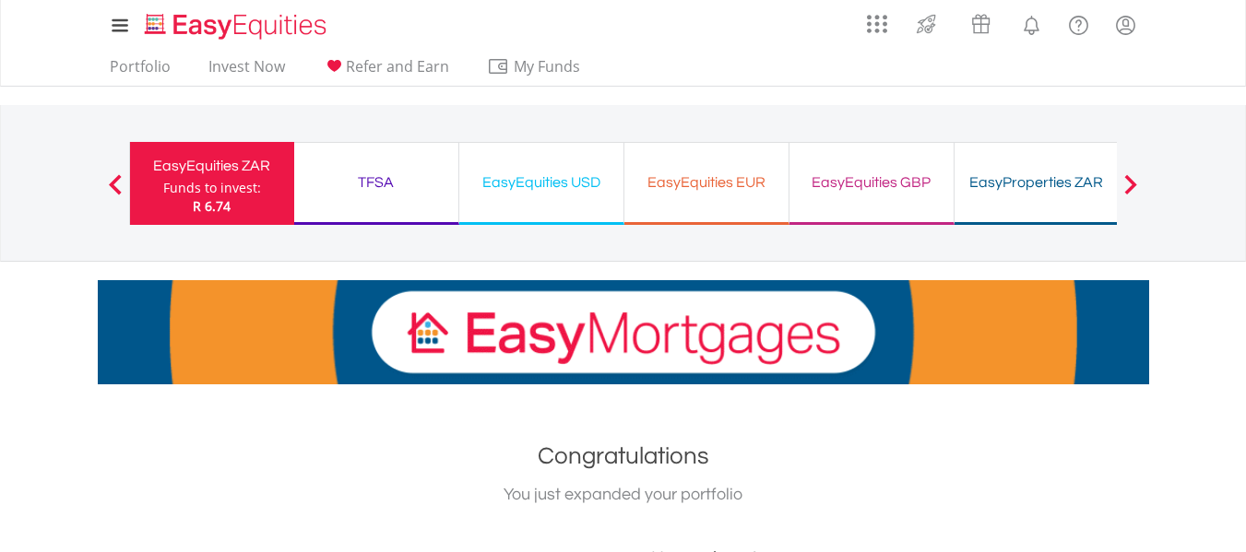
click at [1215, 380] on div "My Investments Invest Now New Listings Sell My Recurring Investments Pending Or…" at bounding box center [623, 192] width 1246 height 384
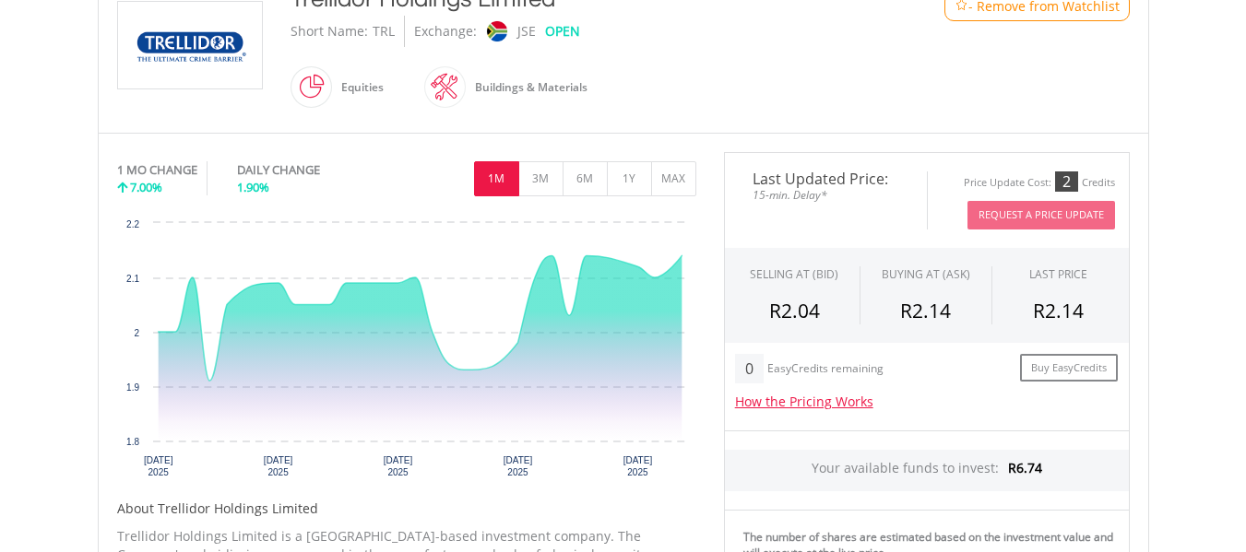
scroll to position [436, 0]
